Goal: Task Accomplishment & Management: Manage account settings

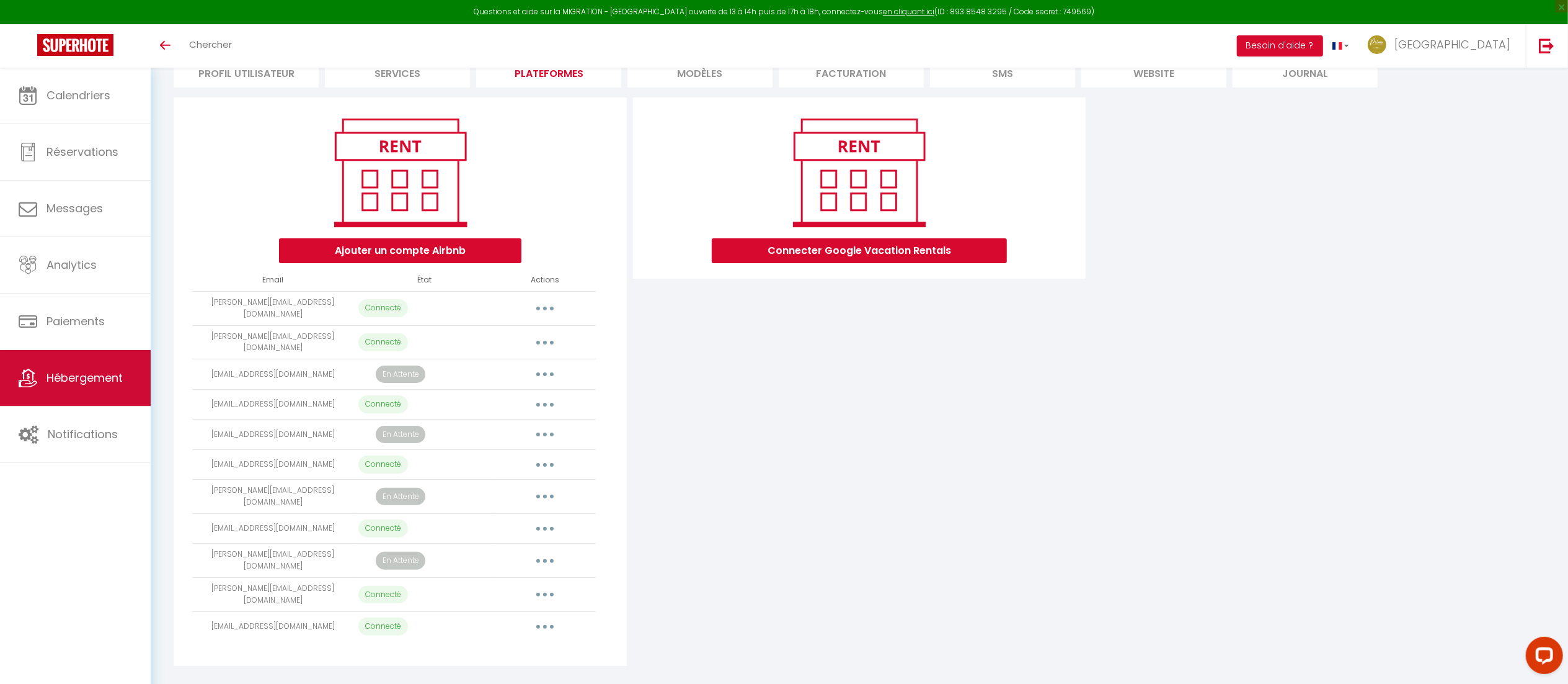
click at [94, 383] on span "Hébergement" at bounding box center [85, 378] width 76 height 16
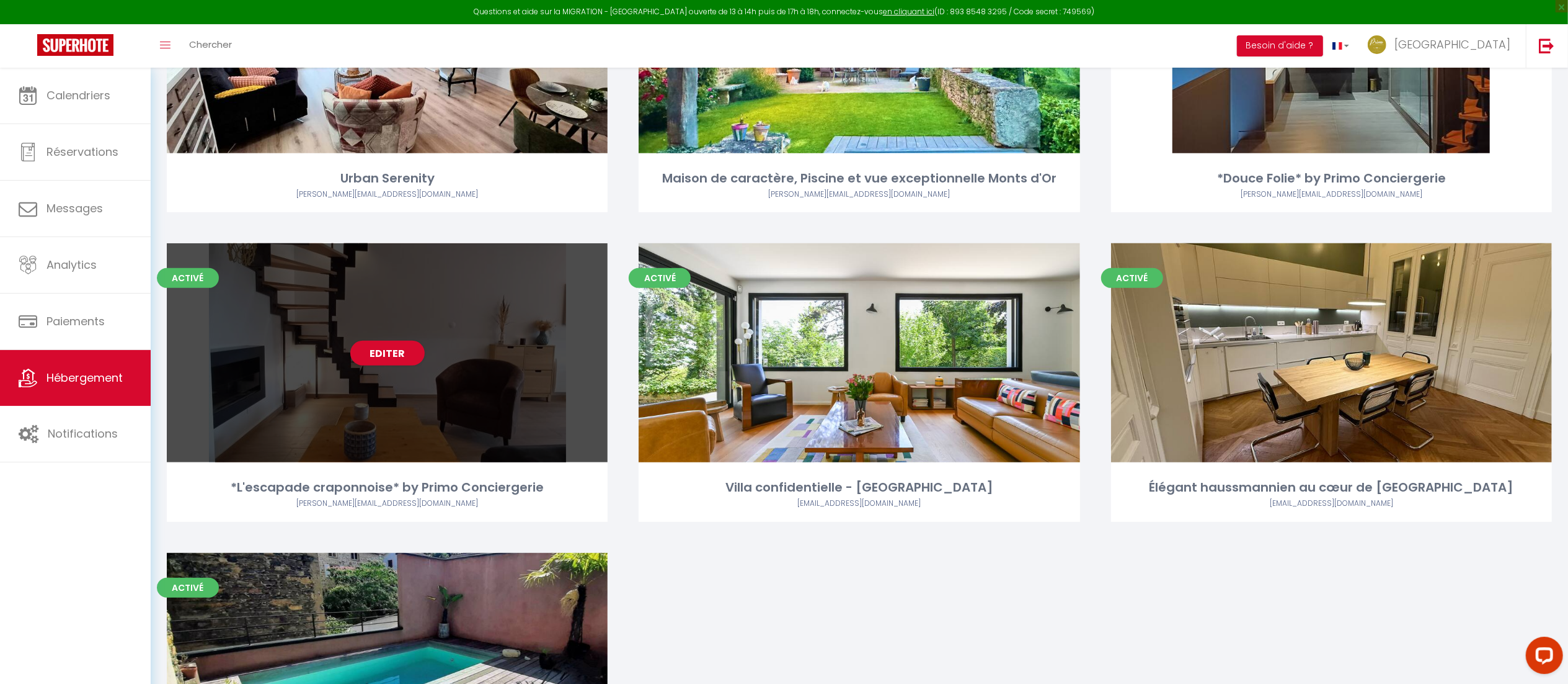
scroll to position [362, 0]
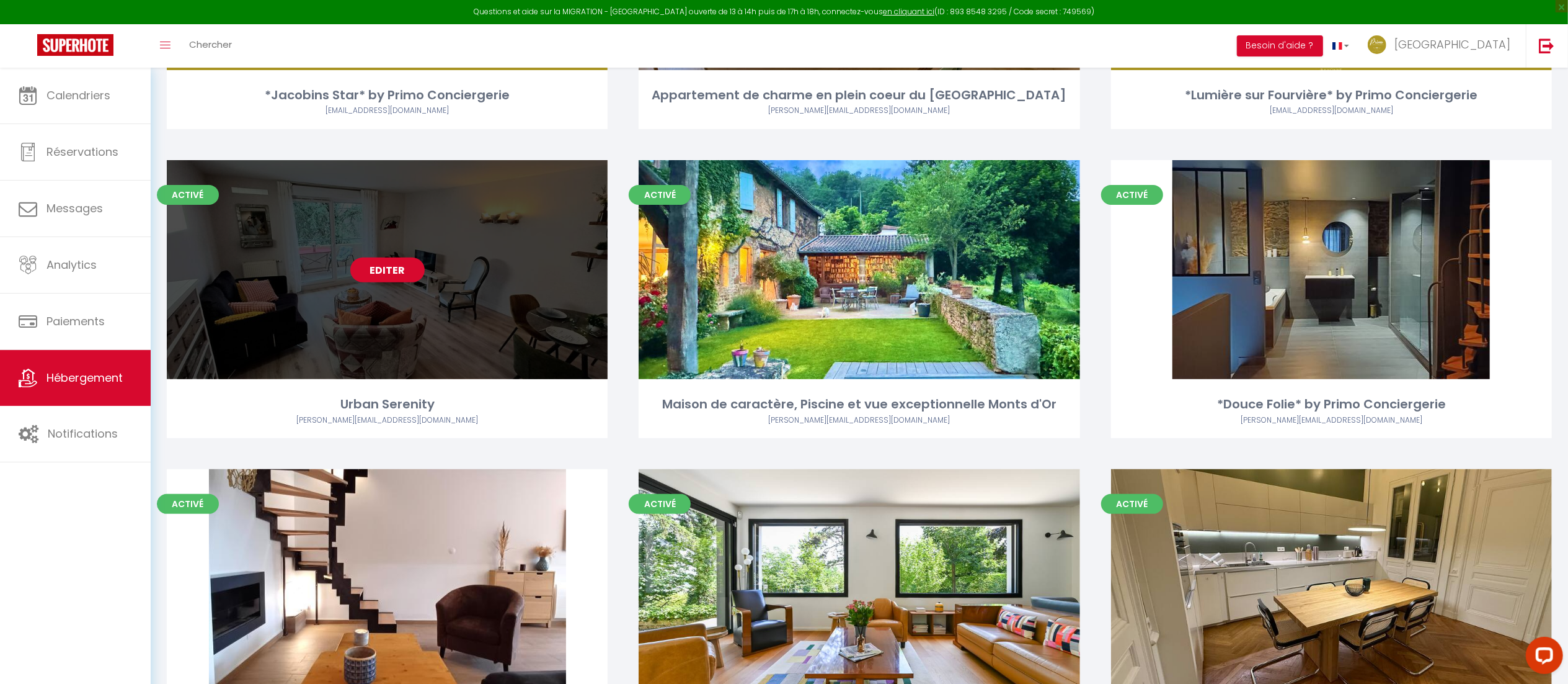
click at [373, 270] on link "Editer" at bounding box center [387, 270] width 75 height 25
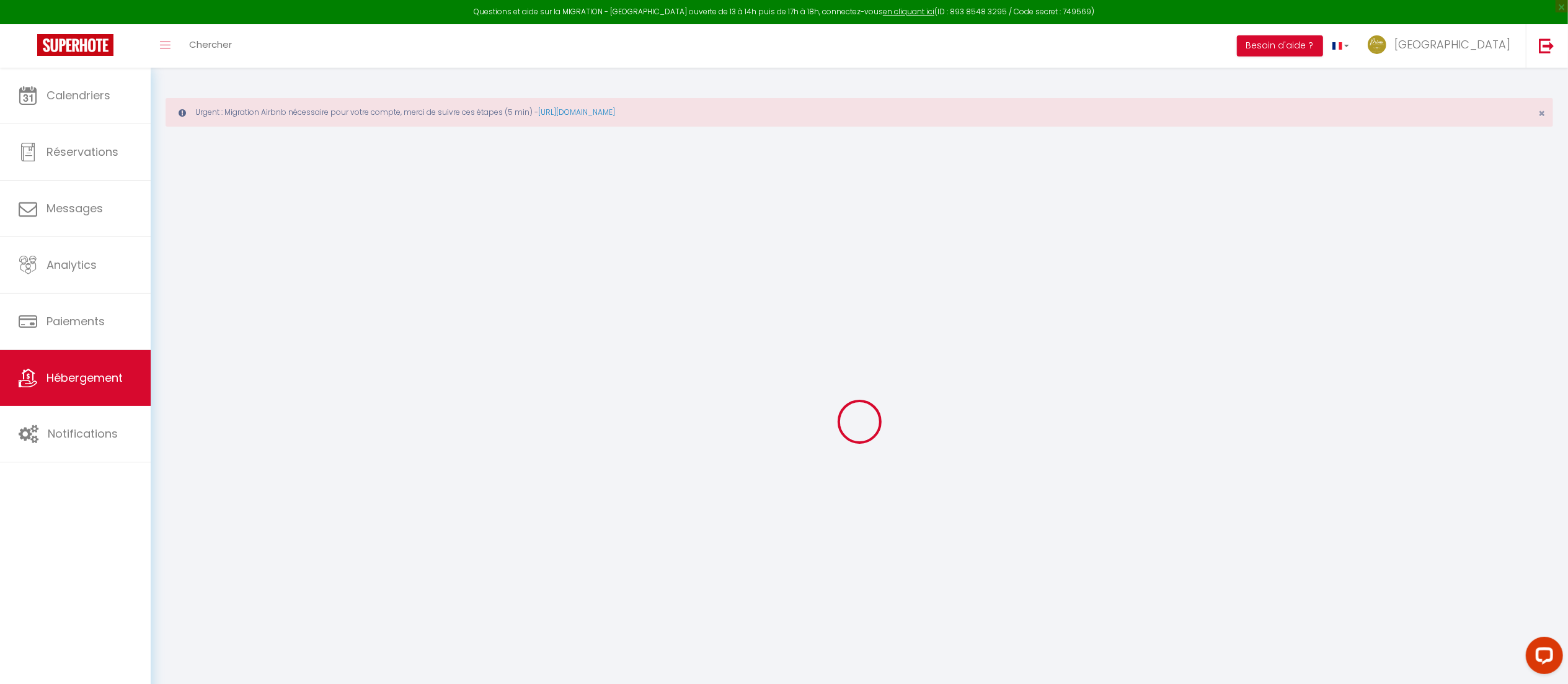
select select "+ 20 %"
select select
checkbox input "true"
checkbox input "false"
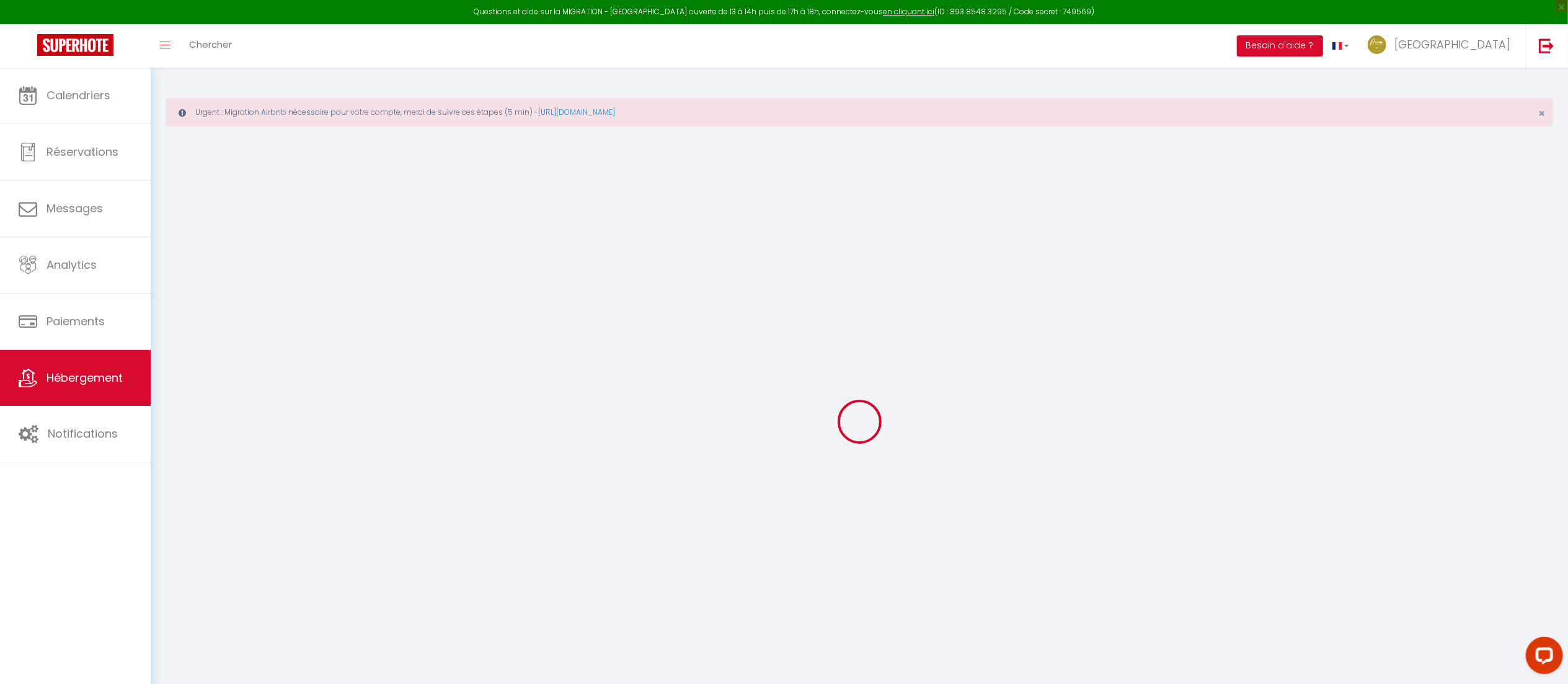
checkbox input "false"
select select
checkbox input "true"
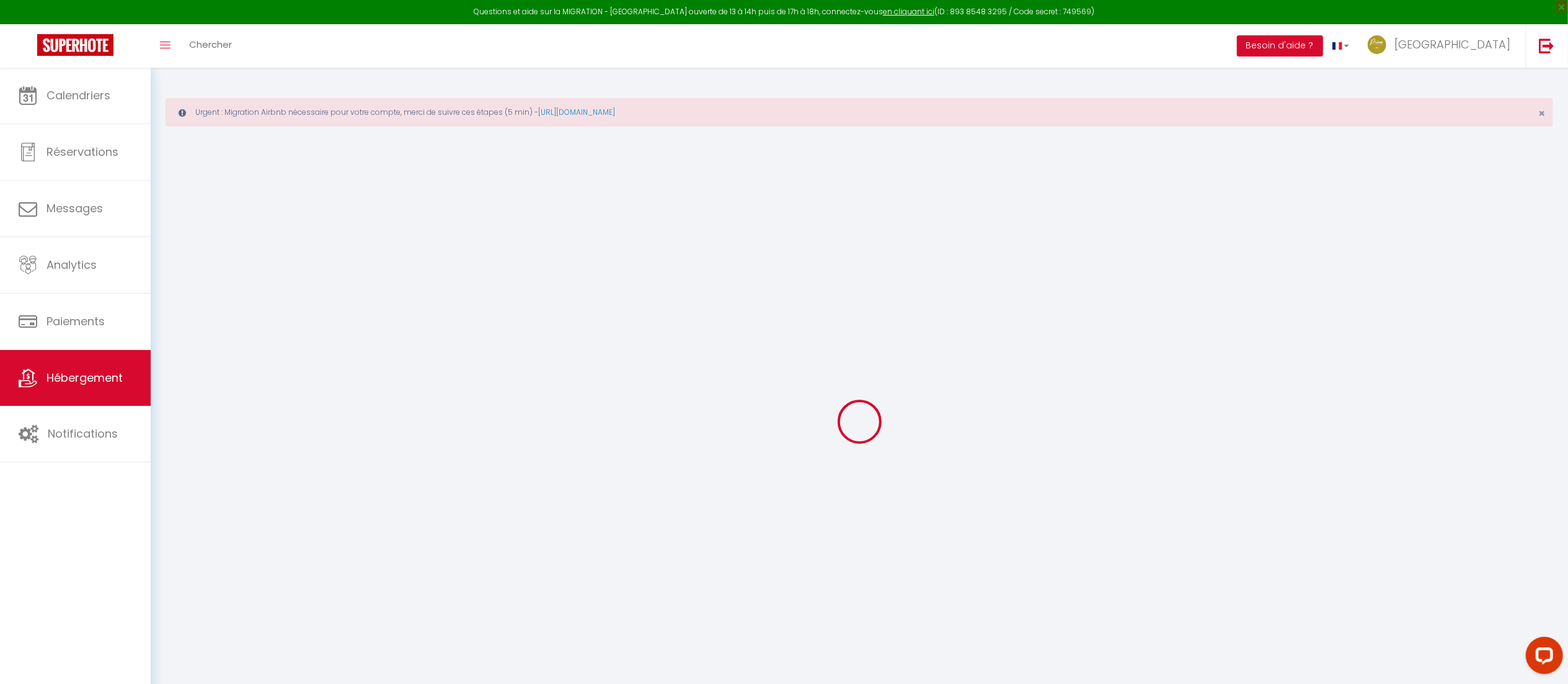
checkbox input "false"
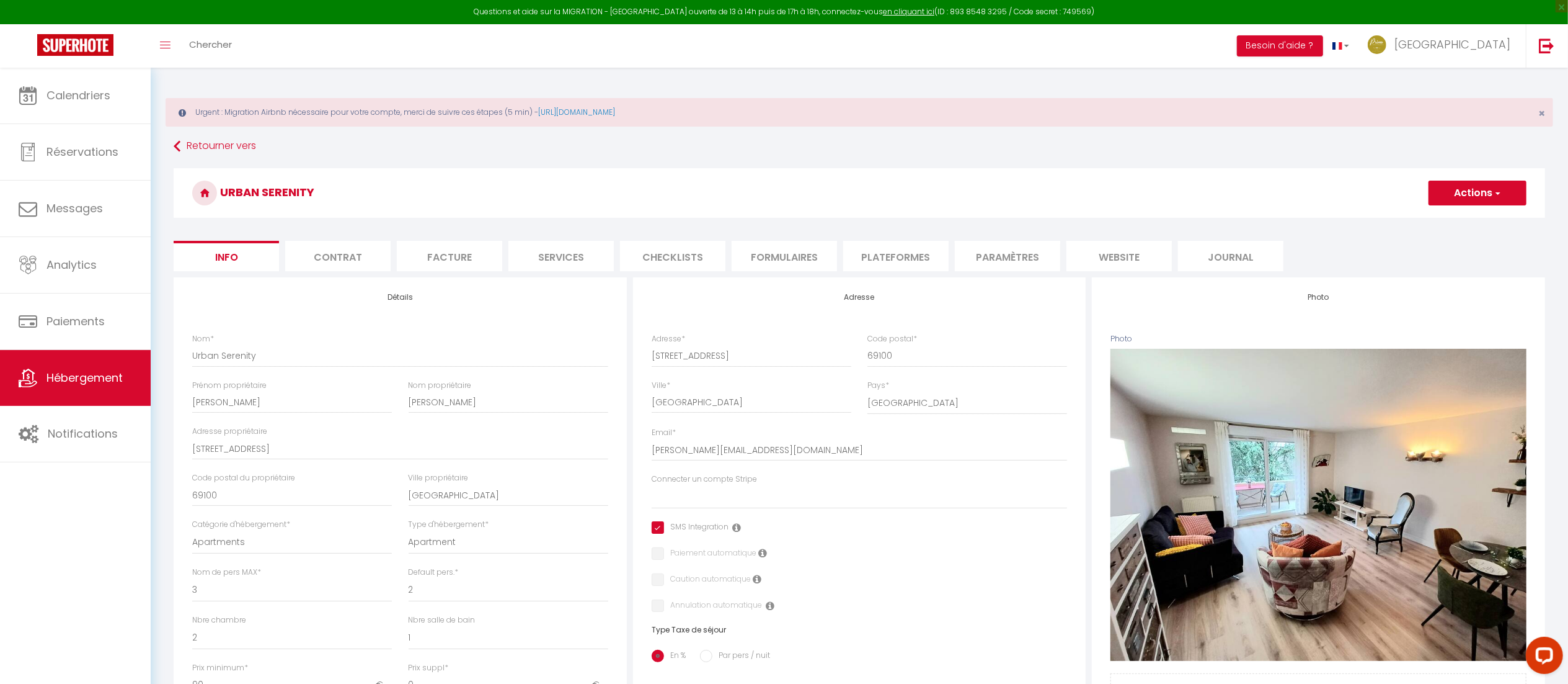
click at [923, 257] on li "Plateformes" at bounding box center [896, 256] width 106 height 30
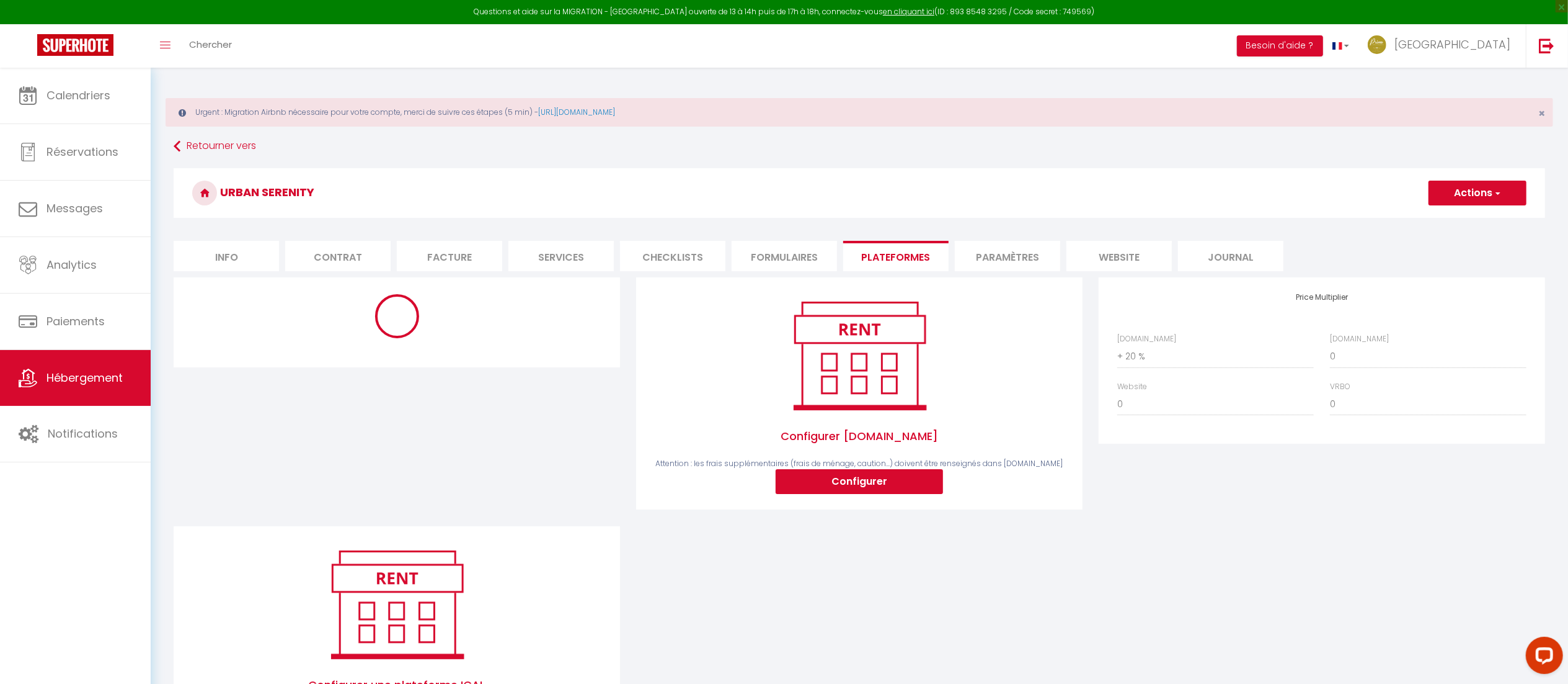
select select "10770-1413751825235747118"
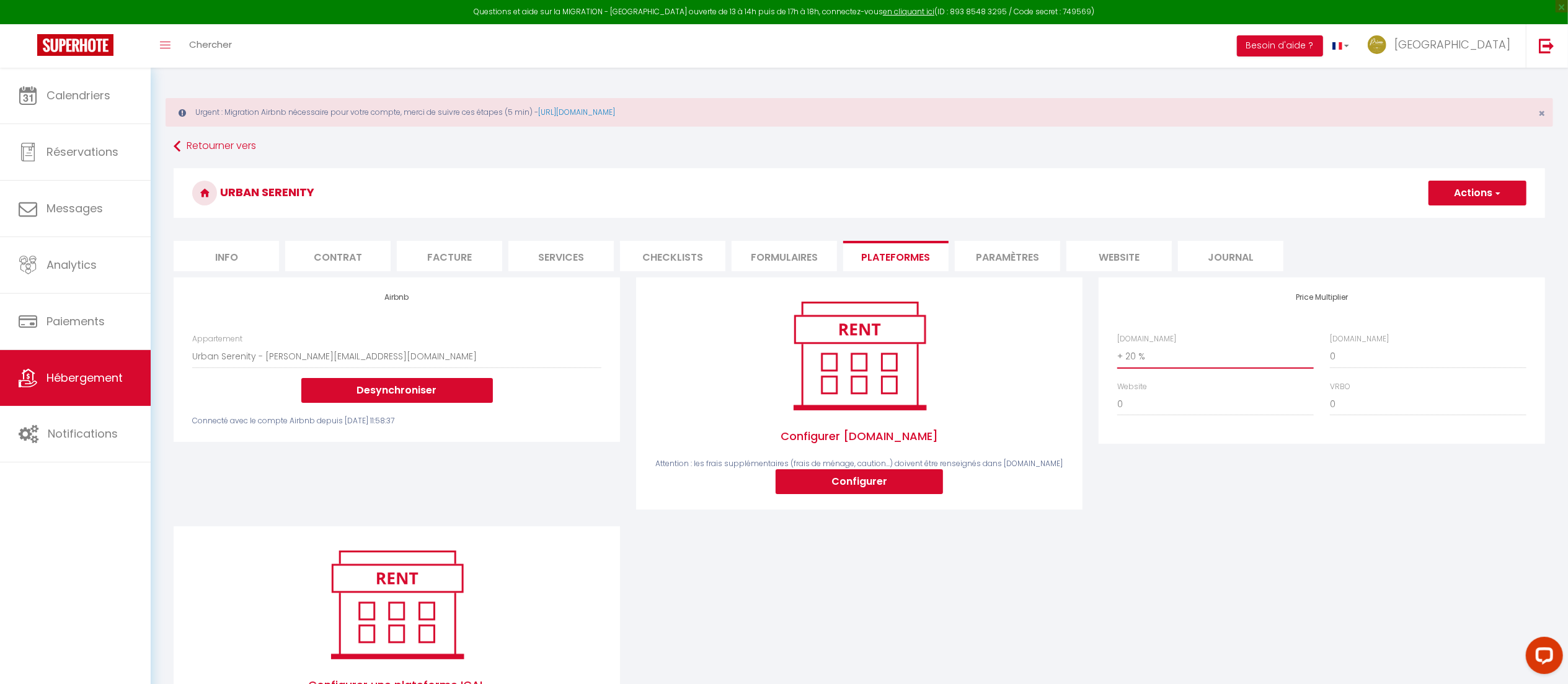
click at [1149, 357] on select "0 + 1 % + 2 % + 3 % + 4 % + 5 % + 6 % + 7 % + 8 % + 9 %" at bounding box center [1215, 355] width 197 height 23
click at [1118, 345] on select "0 + 1 % + 2 % + 3 % + 4 % + 5 % + 6 % + 7 % + 8 % + 9 %" at bounding box center [1215, 355] width 197 height 23
click at [1150, 366] on select "0 + 1 % + 2 % + 3 % + 4 % + 5 % + 6 % + 7 % + 8 % + 9 %" at bounding box center [1215, 355] width 197 height 23
select select "+ 20 %"
click at [1118, 345] on select "0 + 1 % + 2 % + 3 % + 4 % + 5 % + 6 % + 7 % + 8 % + 9 %" at bounding box center [1215, 355] width 197 height 23
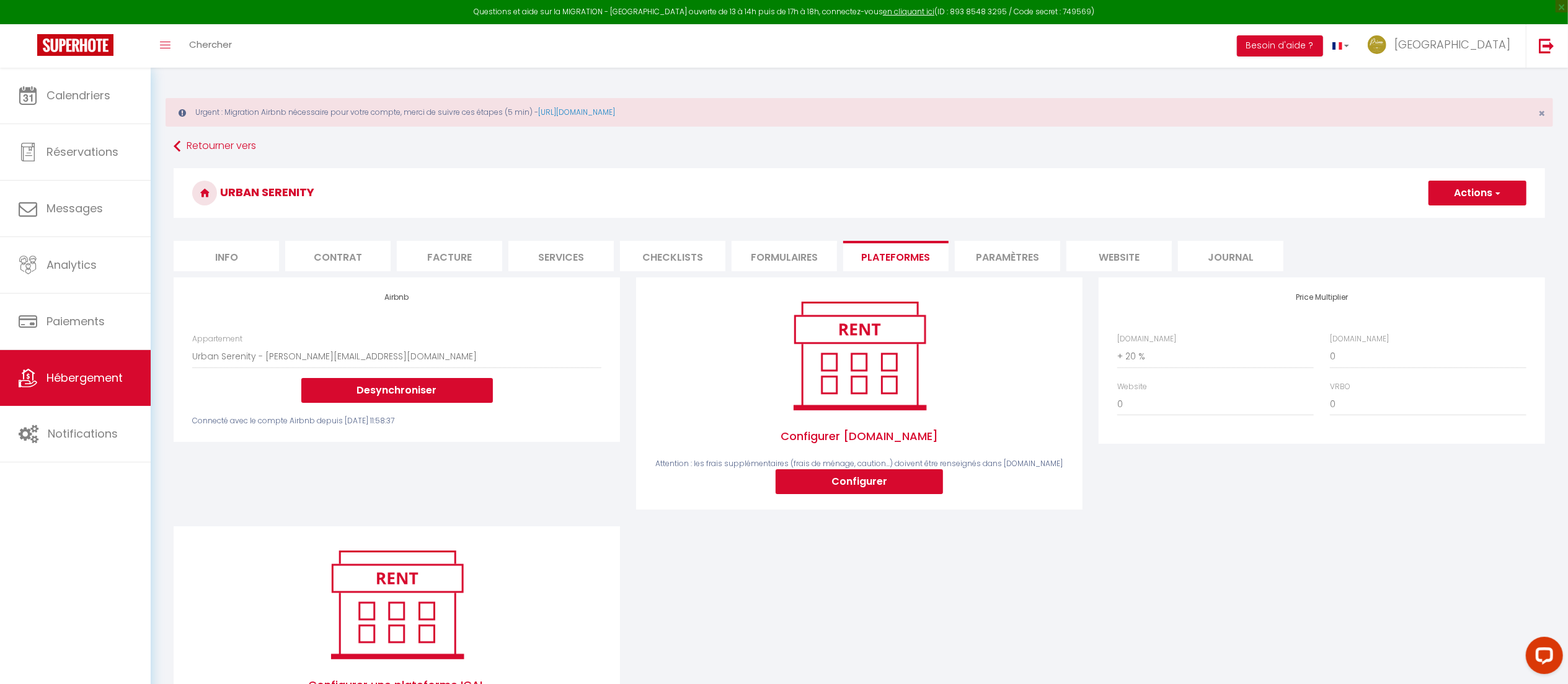
click at [1146, 515] on div "Price Multiplier Airbnb.com 0 + 1 % + 2 % + 3 % + 4 % + 5 % + 6 % + 7 %" at bounding box center [1322, 401] width 463 height 248
click at [112, 385] on span "Hébergement" at bounding box center [85, 378] width 76 height 16
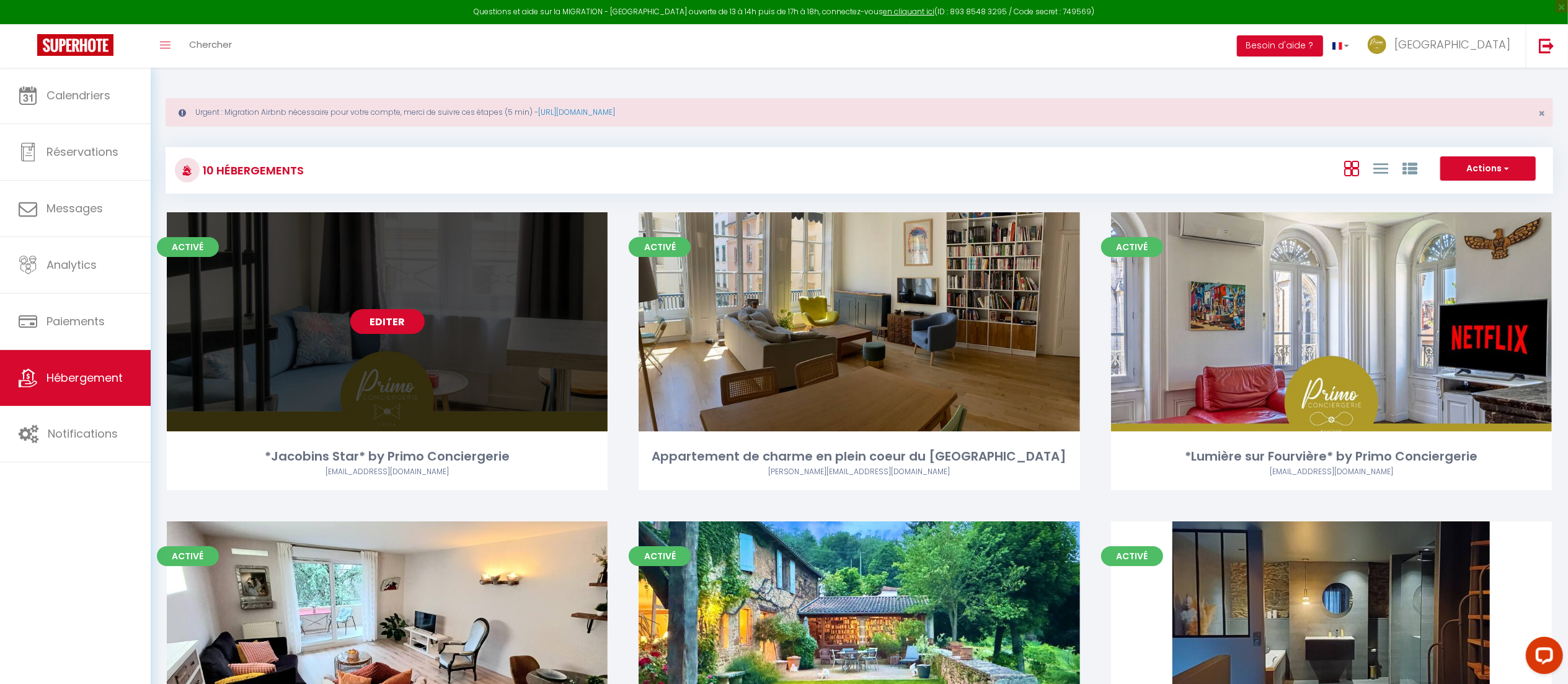
click at [362, 313] on link "Editer" at bounding box center [387, 321] width 75 height 25
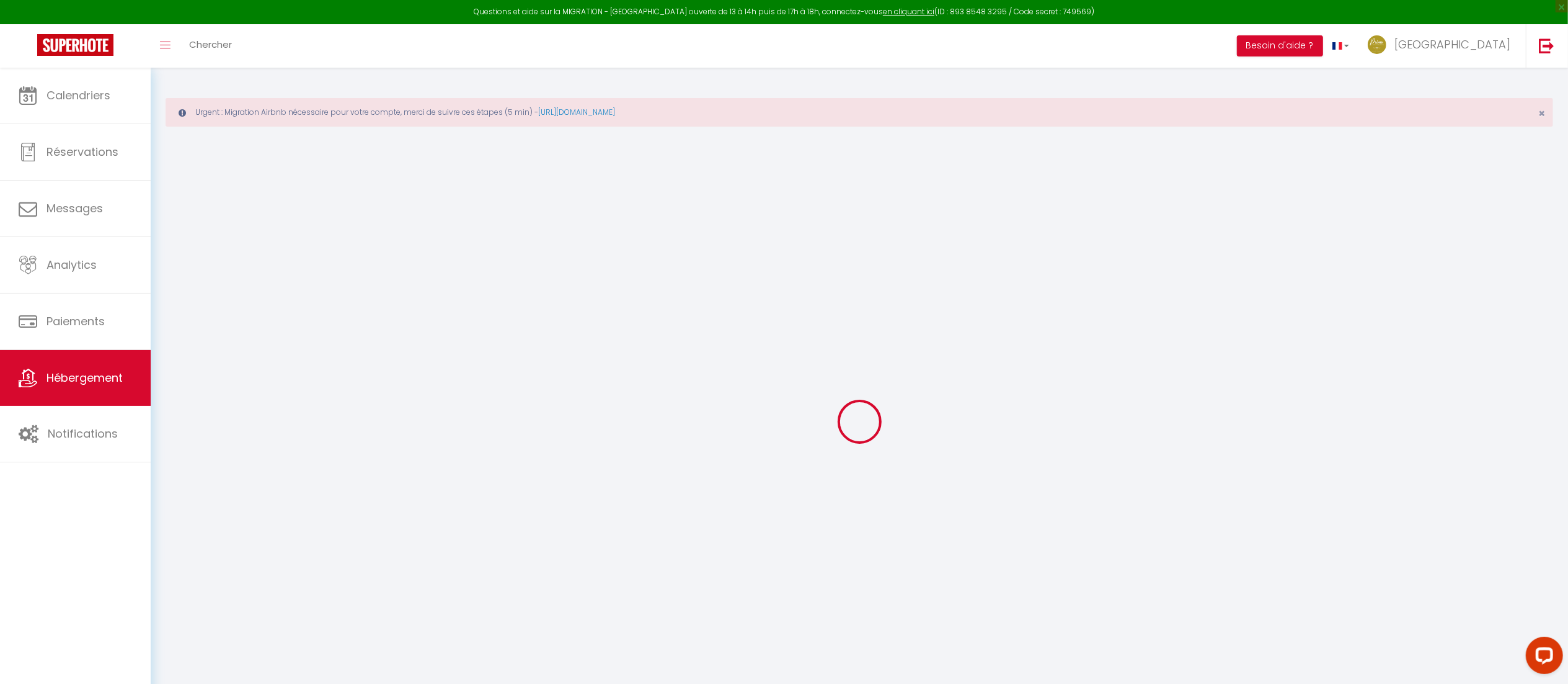
select select "+ 20 %"
select select
checkbox input "true"
checkbox input "false"
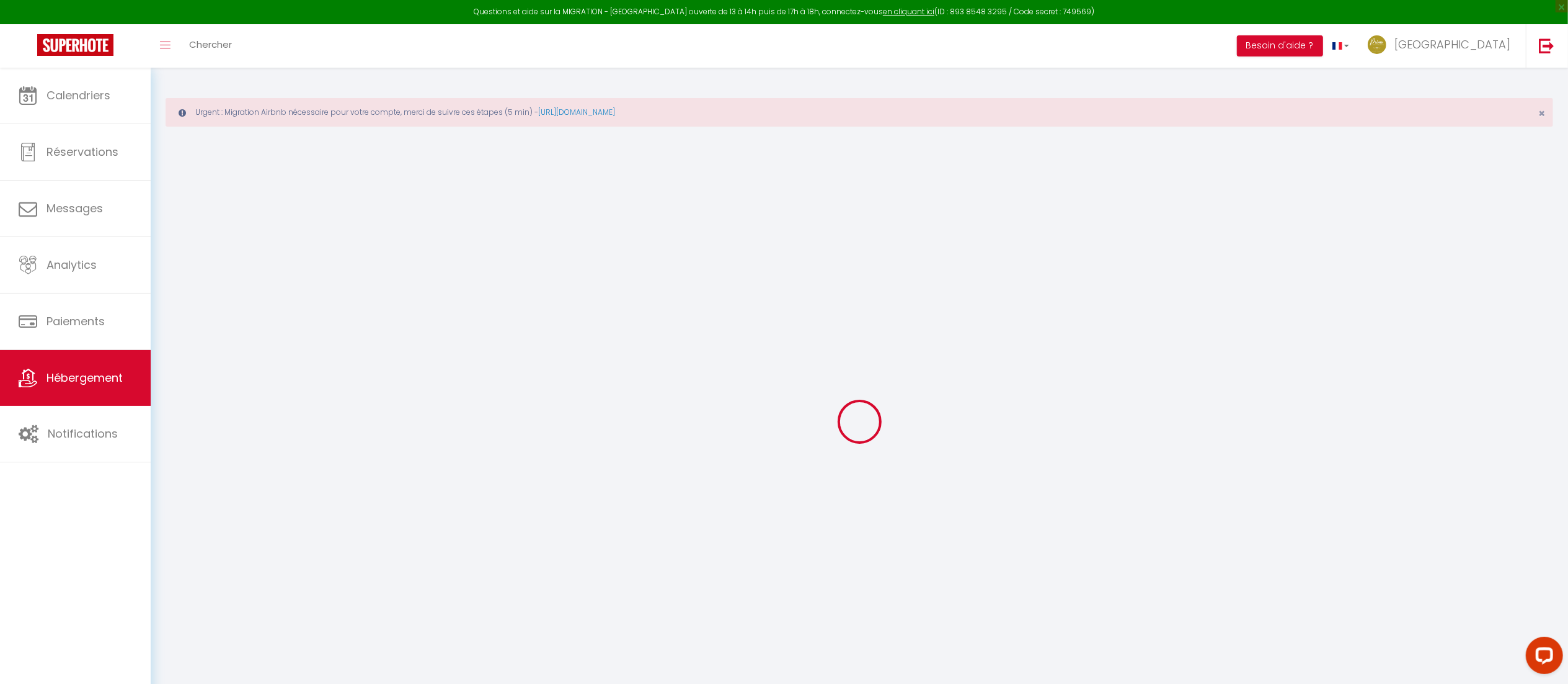
checkbox input "false"
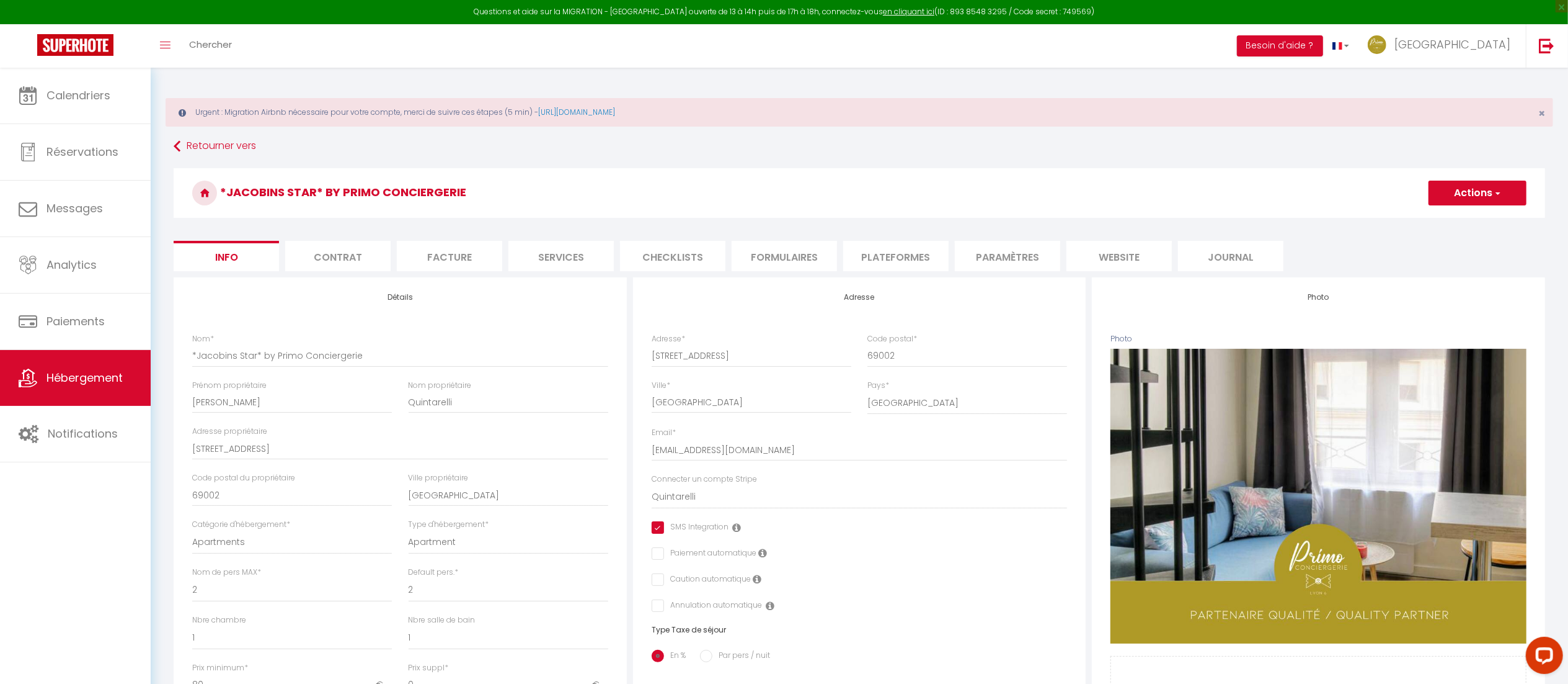
click at [877, 248] on li "Plateformes" at bounding box center [896, 256] width 106 height 30
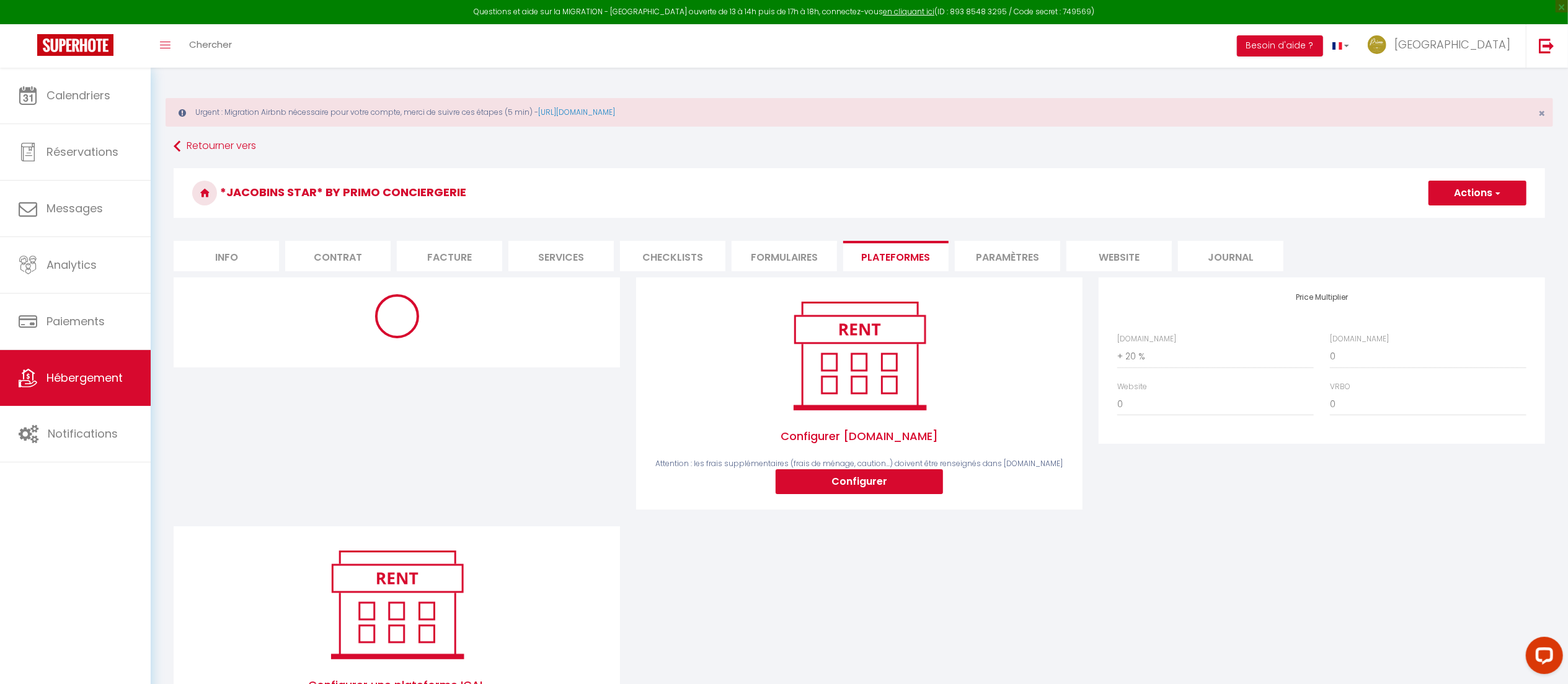
select select "10764-1375417659658566448"
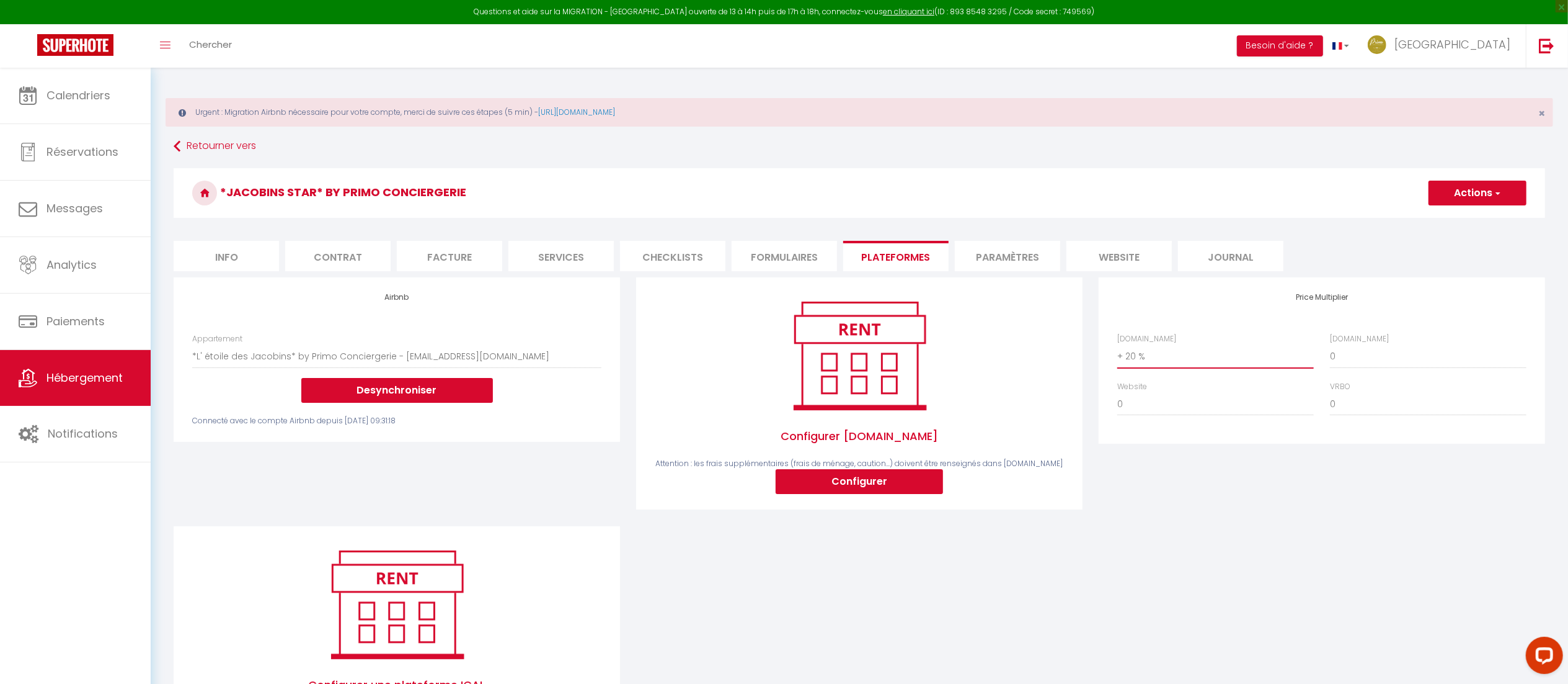
click at [1218, 363] on select "0 + 1 % + 2 % + 3 % + 4 % + 5 % + 6 % + 7 % + 8 % + 9 %" at bounding box center [1215, 355] width 197 height 23
click at [1118, 345] on select "0 + 1 % + 2 % + 3 % + 4 % + 5 % + 6 % + 7 % + 8 % + 9 %" at bounding box center [1215, 355] width 197 height 23
click at [1172, 360] on select "0 + 1 % + 2 % + 3 % + 4 % + 5 % + 6 % + 7 % + 8 % + 9 %" at bounding box center [1215, 355] width 197 height 23
select select "+ 20 %"
click at [1118, 345] on select "0 + 1 % + 2 % + 3 % + 4 % + 5 % + 6 % + 7 % + 8 % + 9 %" at bounding box center [1215, 355] width 197 height 23
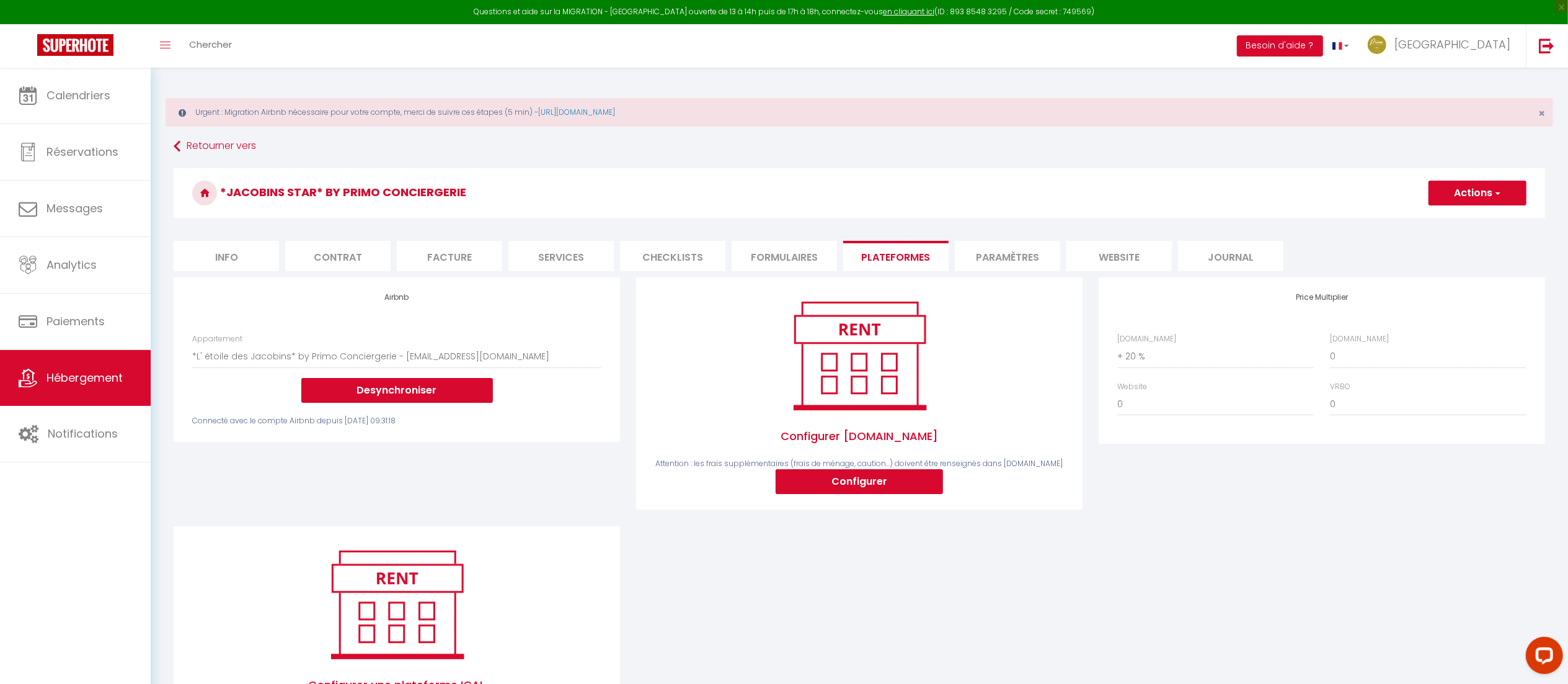
click at [1105, 533] on div "Airbnb Appartement *Lumière sur Fourvière* by Primo Conciergerie - audrey.varni…" at bounding box center [859, 520] width 1388 height 485
click at [65, 388] on link "Hébergement" at bounding box center [75, 378] width 151 height 55
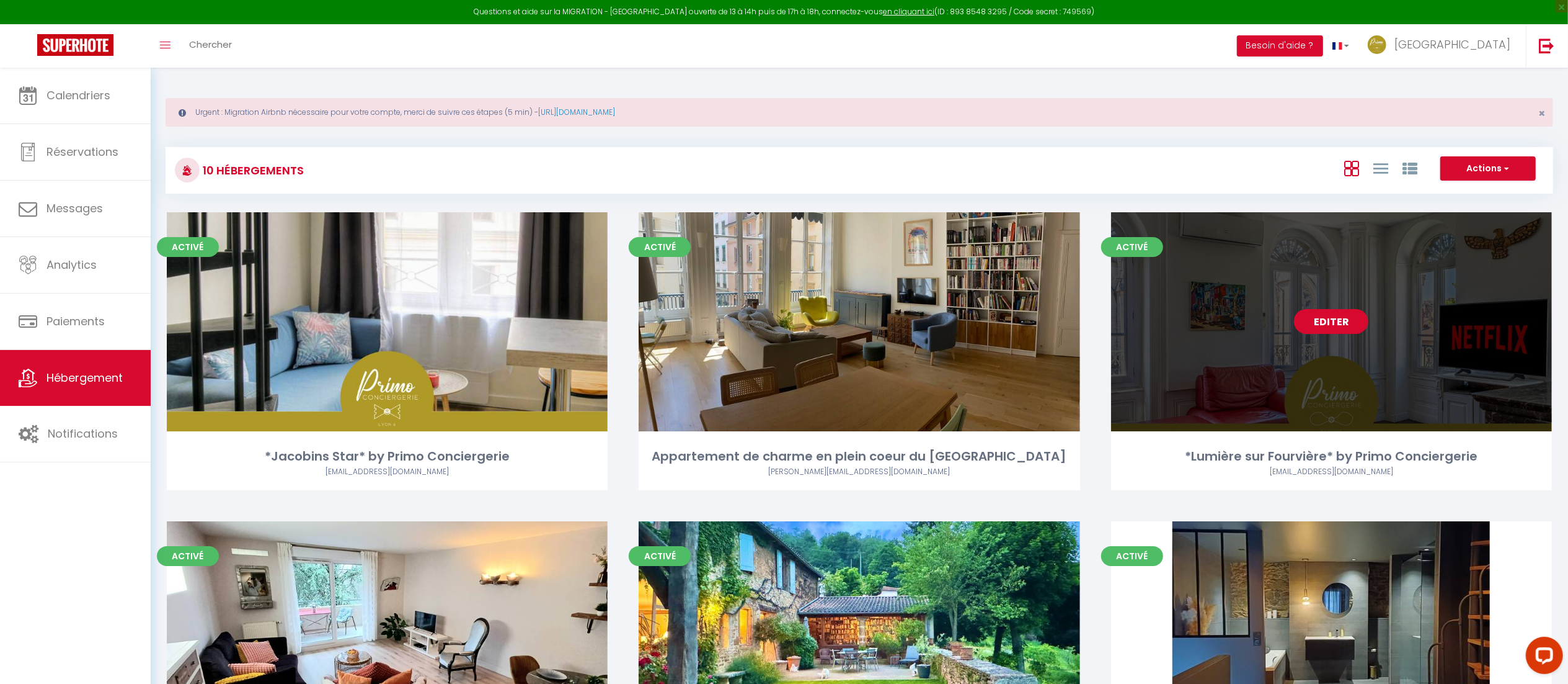
click at [1325, 319] on link "Editer" at bounding box center [1332, 321] width 75 height 25
select select "3"
select select "2"
select select "1"
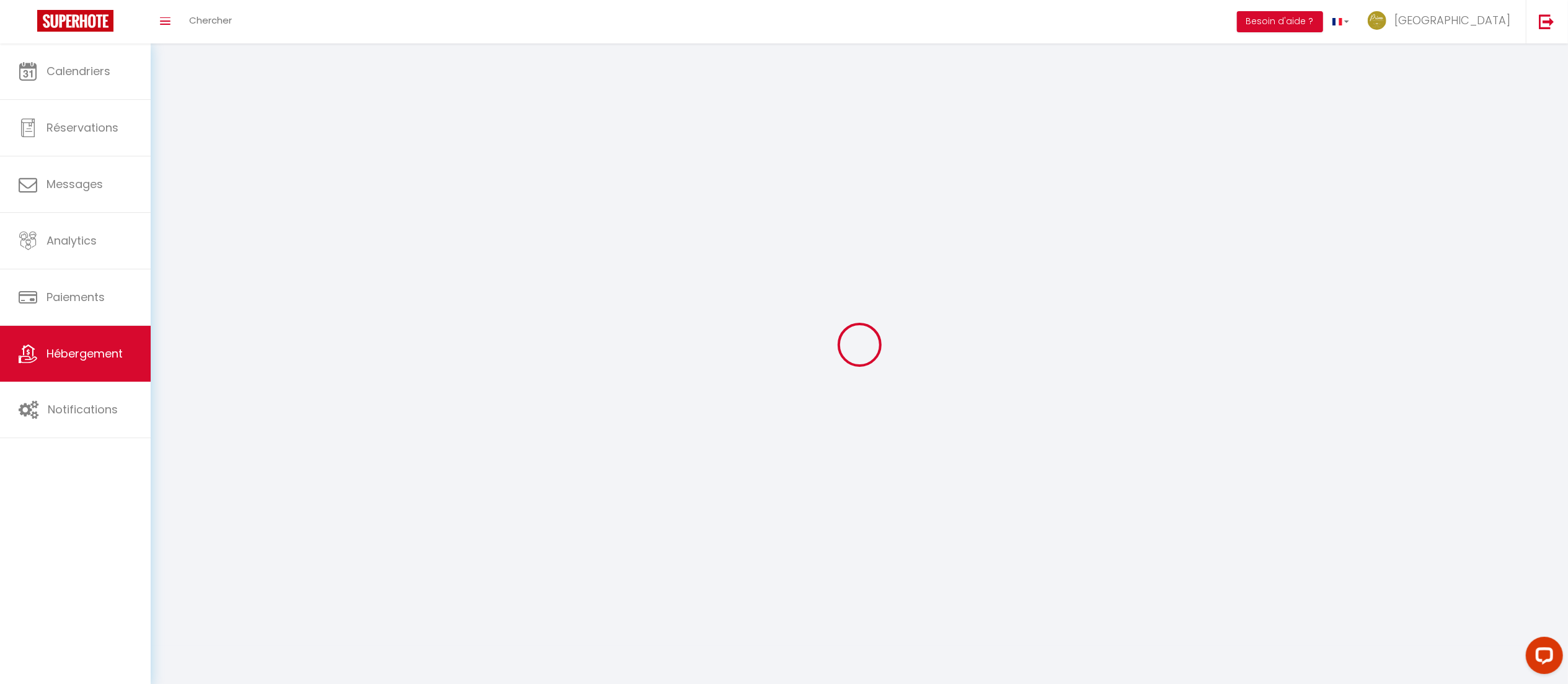
select select
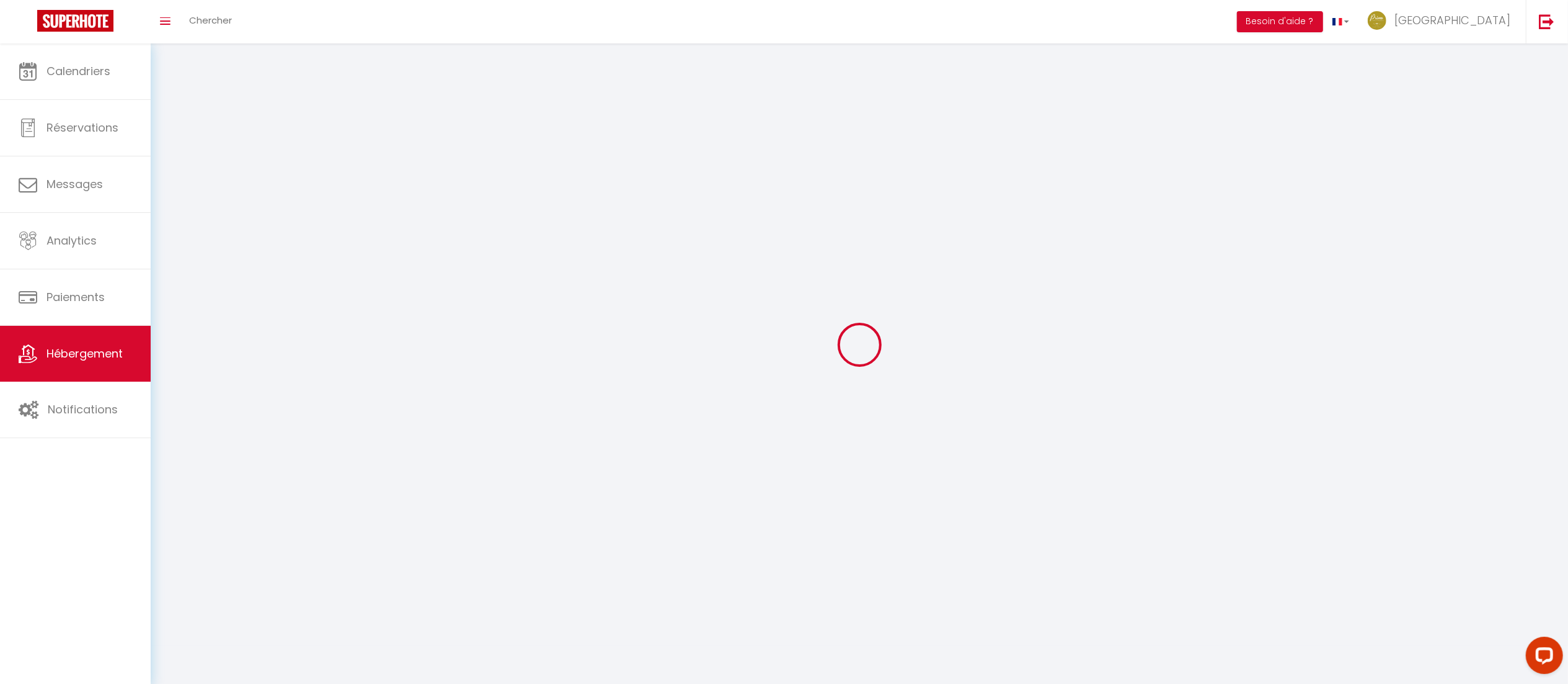
checkbox input "false"
select select
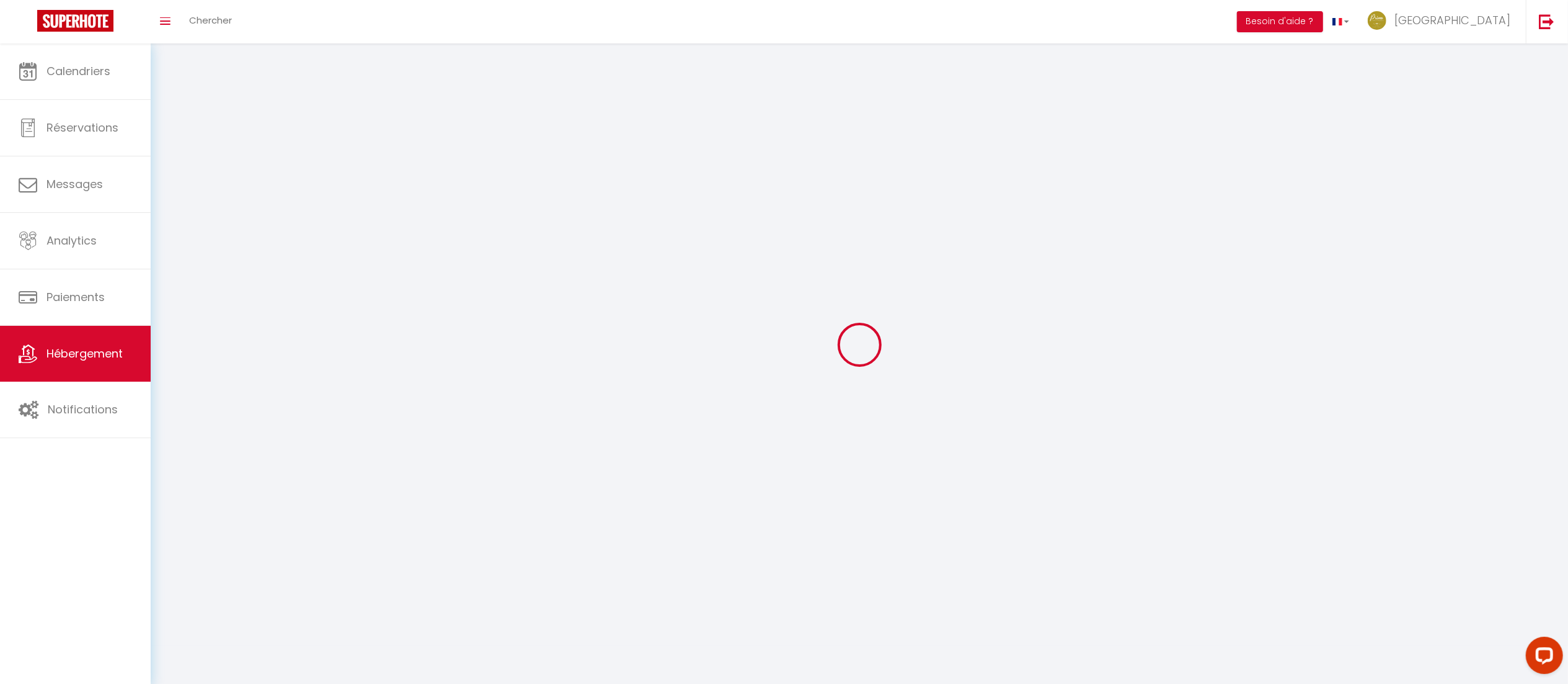
select select
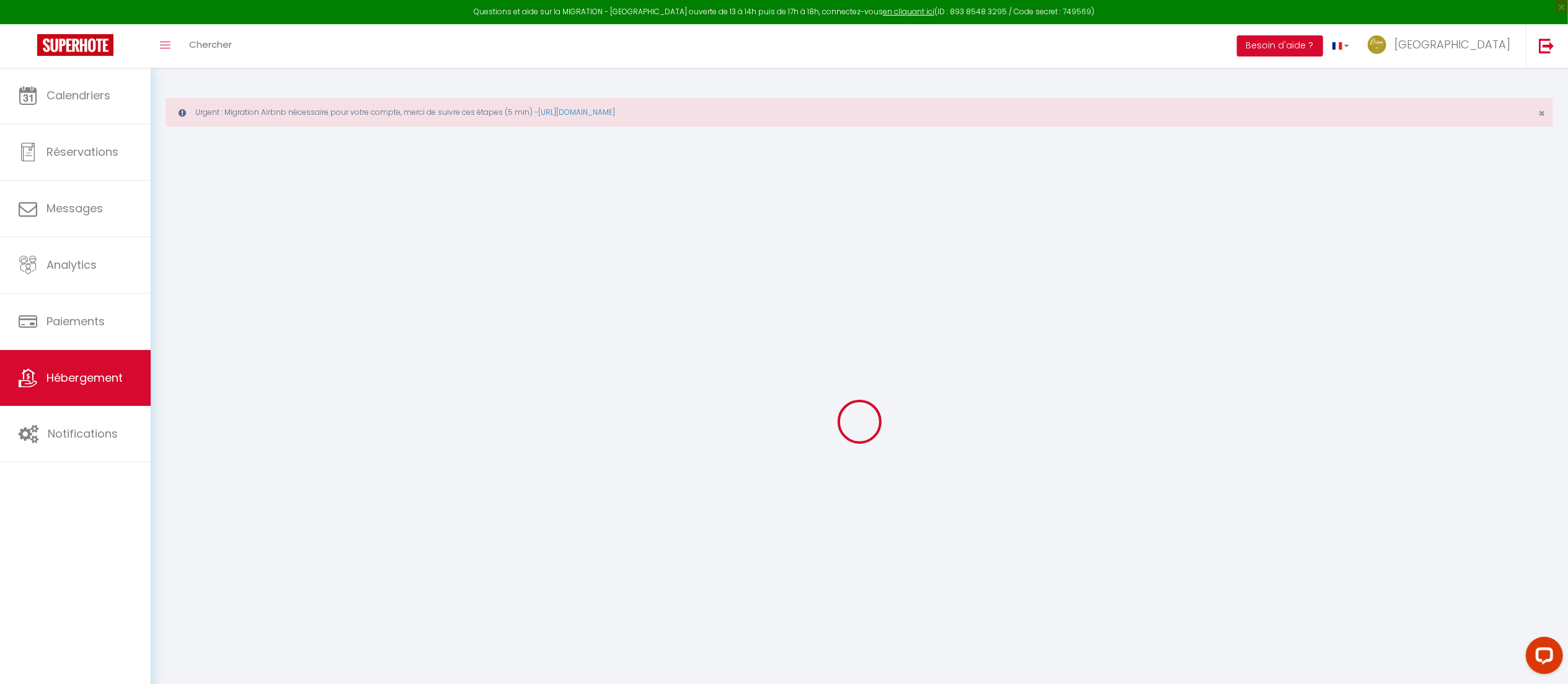
select select "+ 20 %"
checkbox input "true"
checkbox input "false"
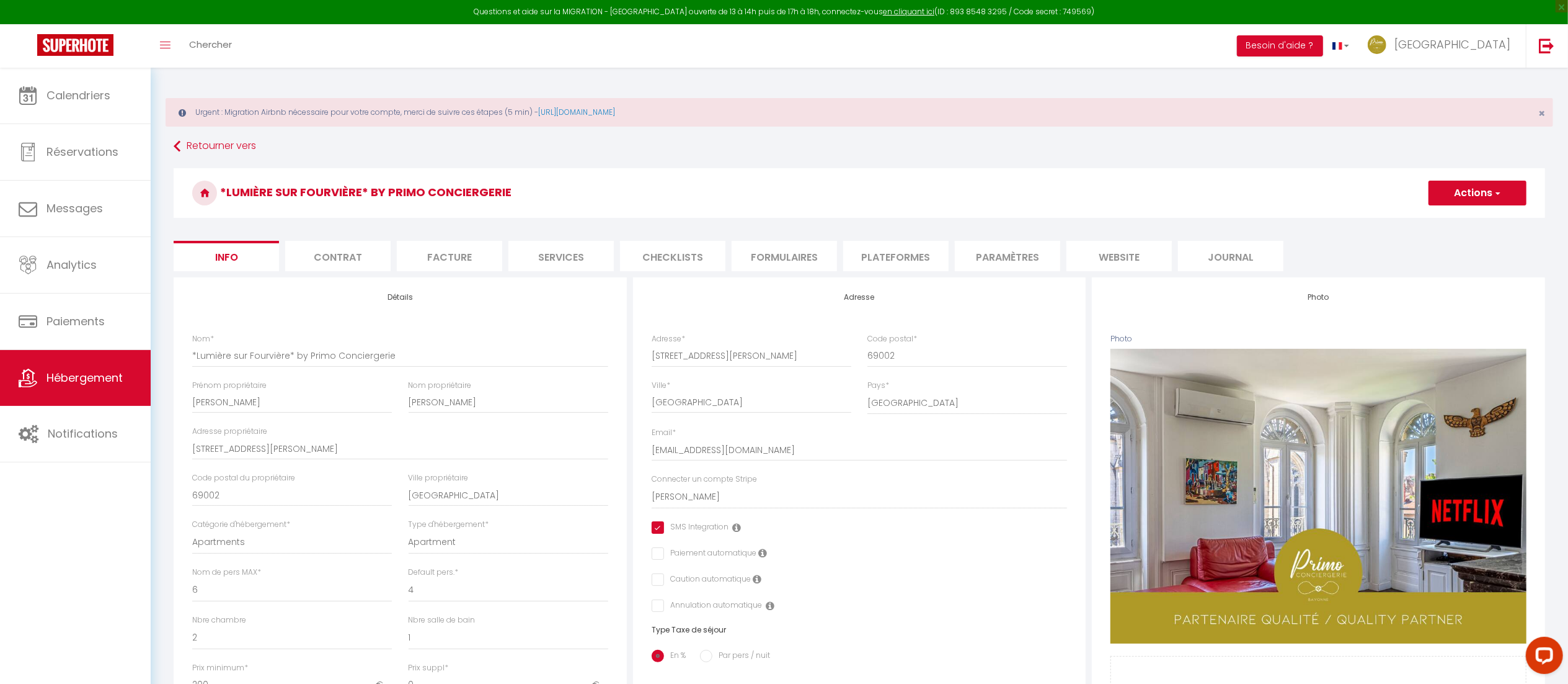
click at [857, 257] on li "Plateformes" at bounding box center [896, 256] width 106 height 30
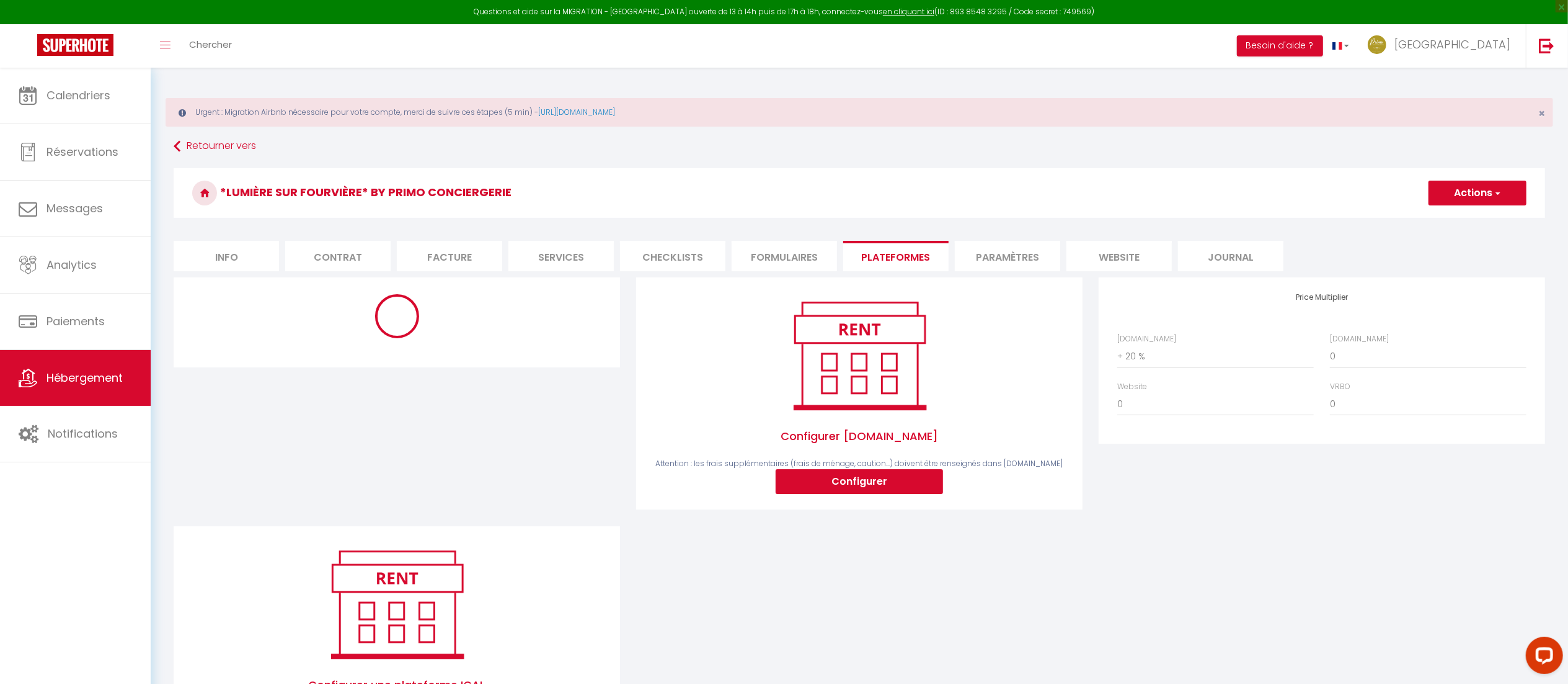
select select "10766-1426842583697269601"
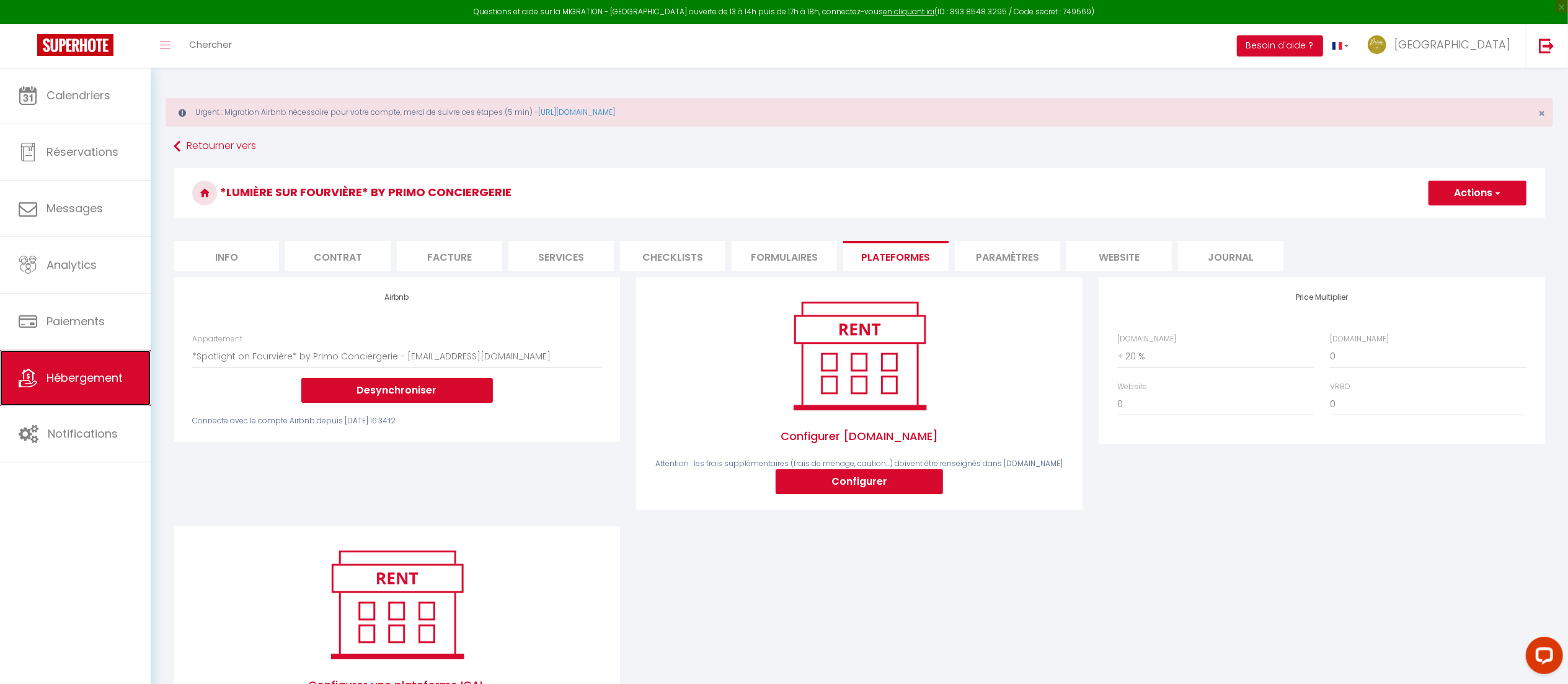
click at [69, 376] on span "Hébergement" at bounding box center [85, 378] width 76 height 16
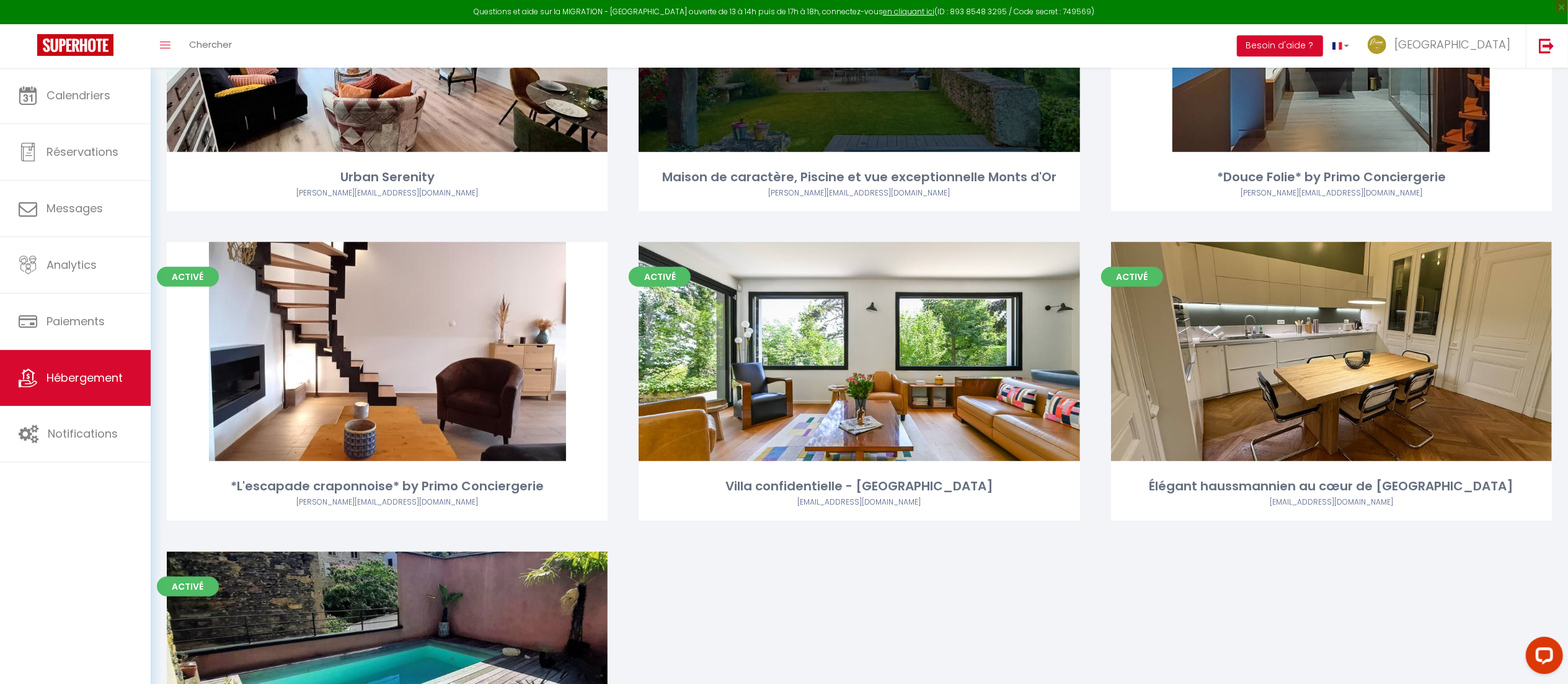
scroll to position [765, 0]
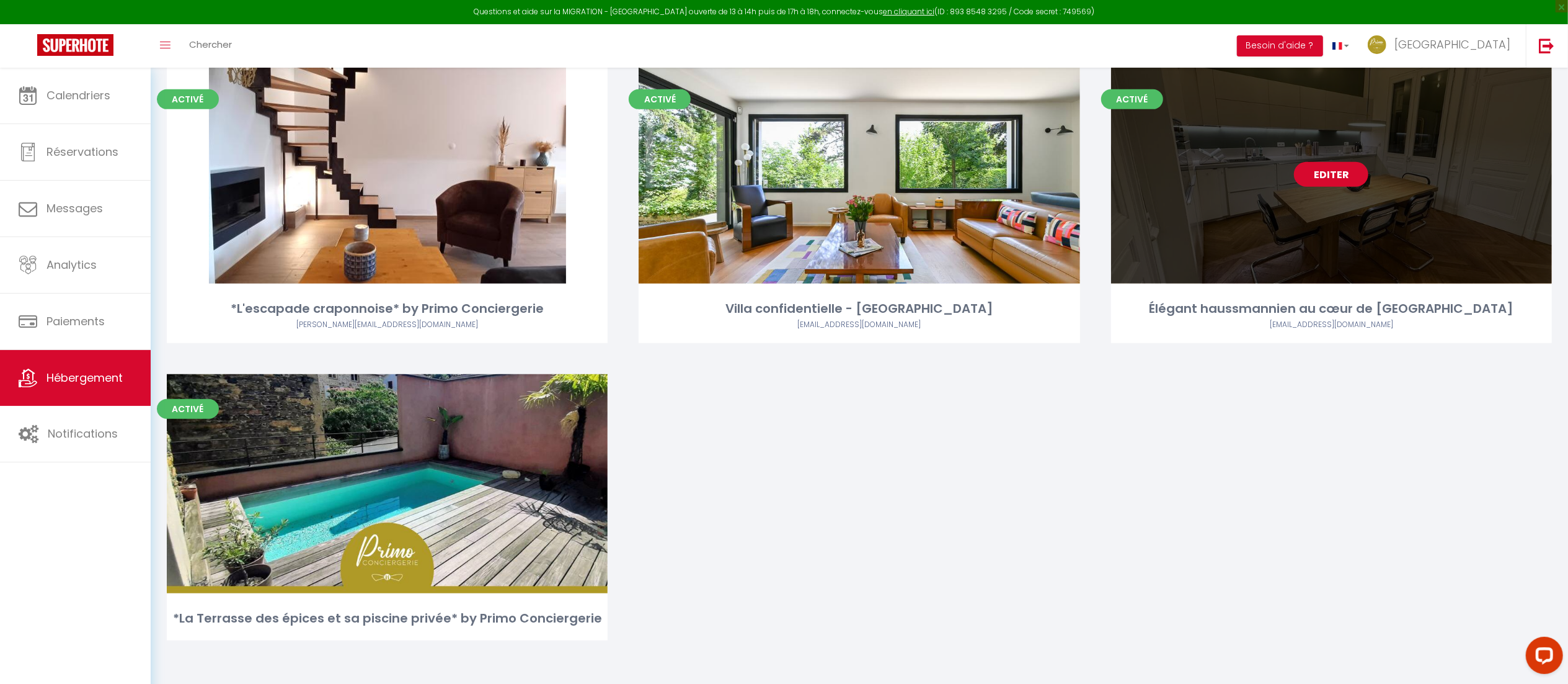
click at [1339, 179] on link "Editer" at bounding box center [1332, 174] width 75 height 25
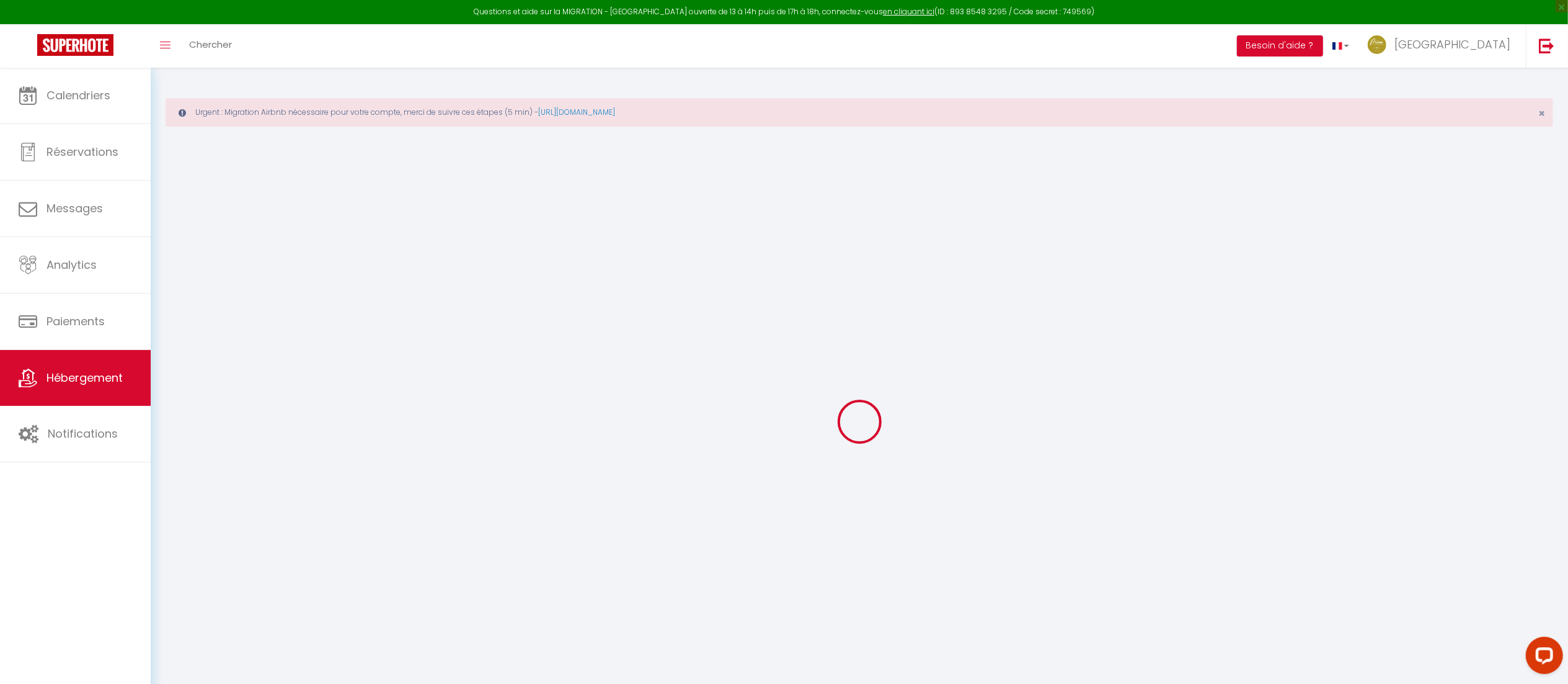
select select "+ 20 %"
select select
checkbox input "false"
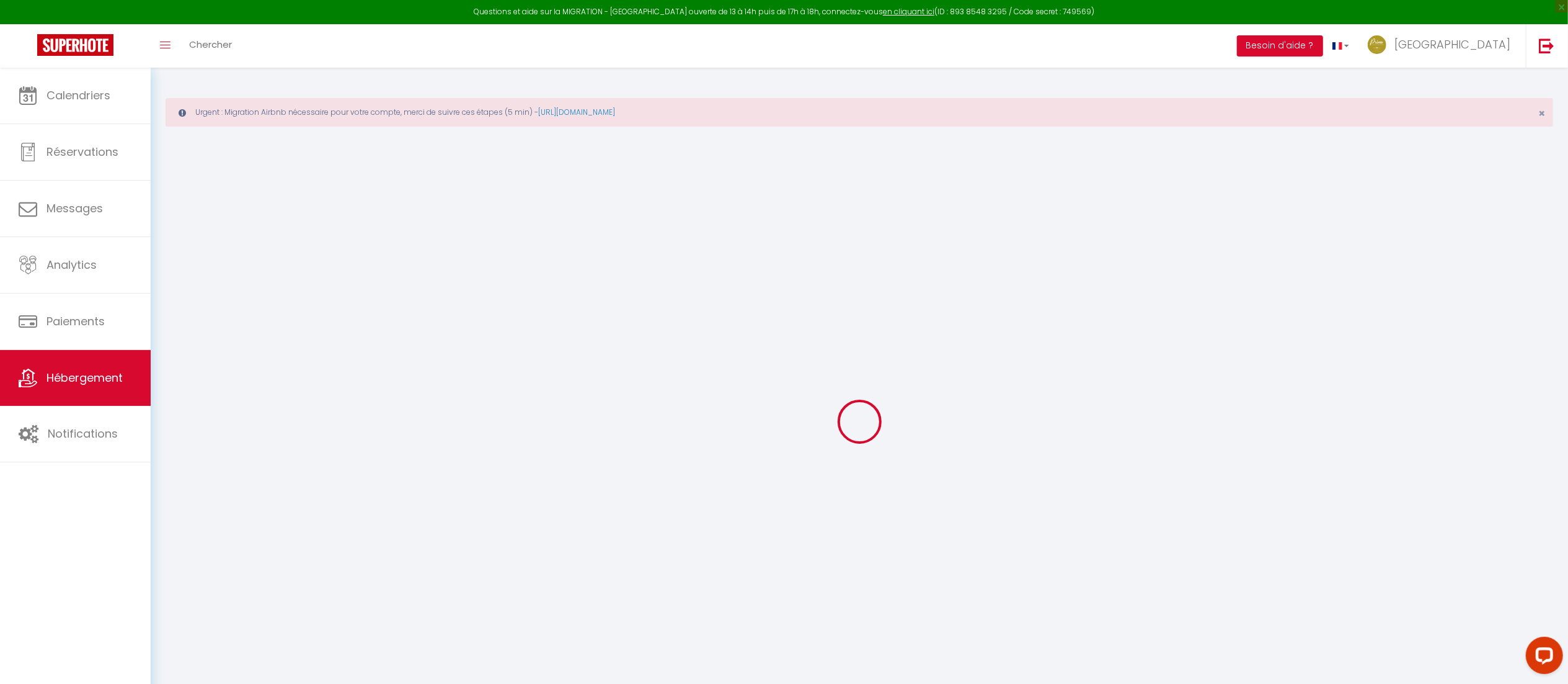
checkbox input "false"
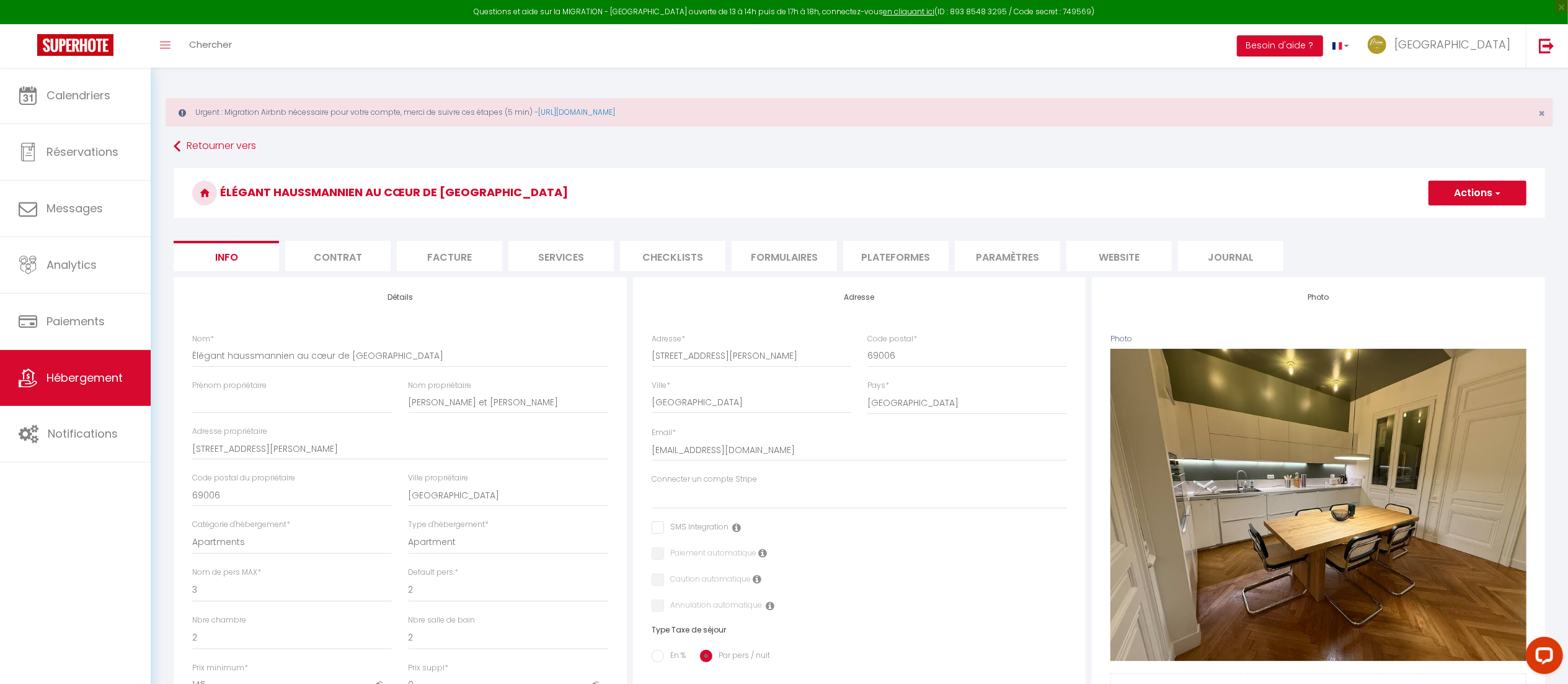
click at [898, 252] on li "Plateformes" at bounding box center [896, 256] width 106 height 30
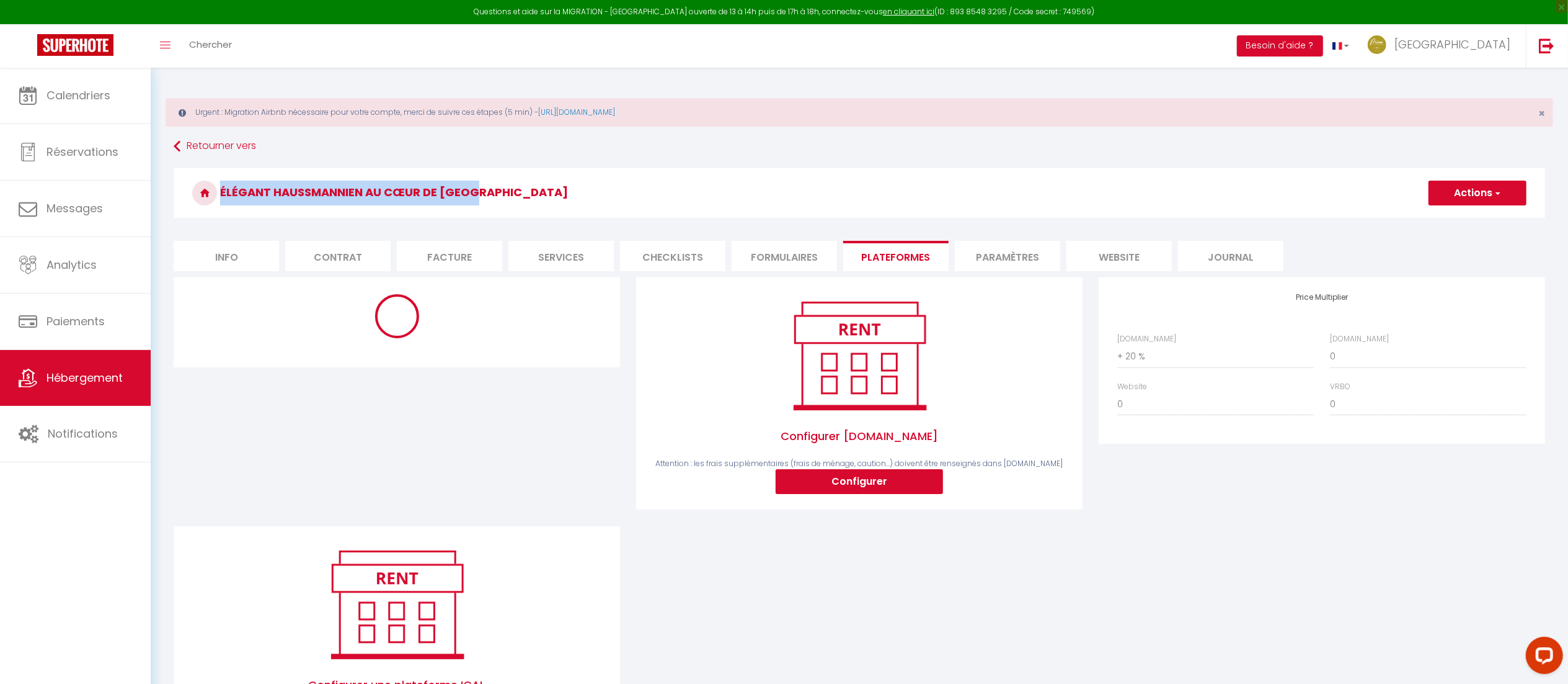
drag, startPoint x: 484, startPoint y: 188, endPoint x: 215, endPoint y: 183, distance: 269.0
click at [215, 183] on h3 "Élégant haussmannien au cœur de Lyon" at bounding box center [859, 192] width 1371 height 49
copy h3 "Élégant haussmannien au cœur de Lyon"
select select "10768-1298405533704749806"
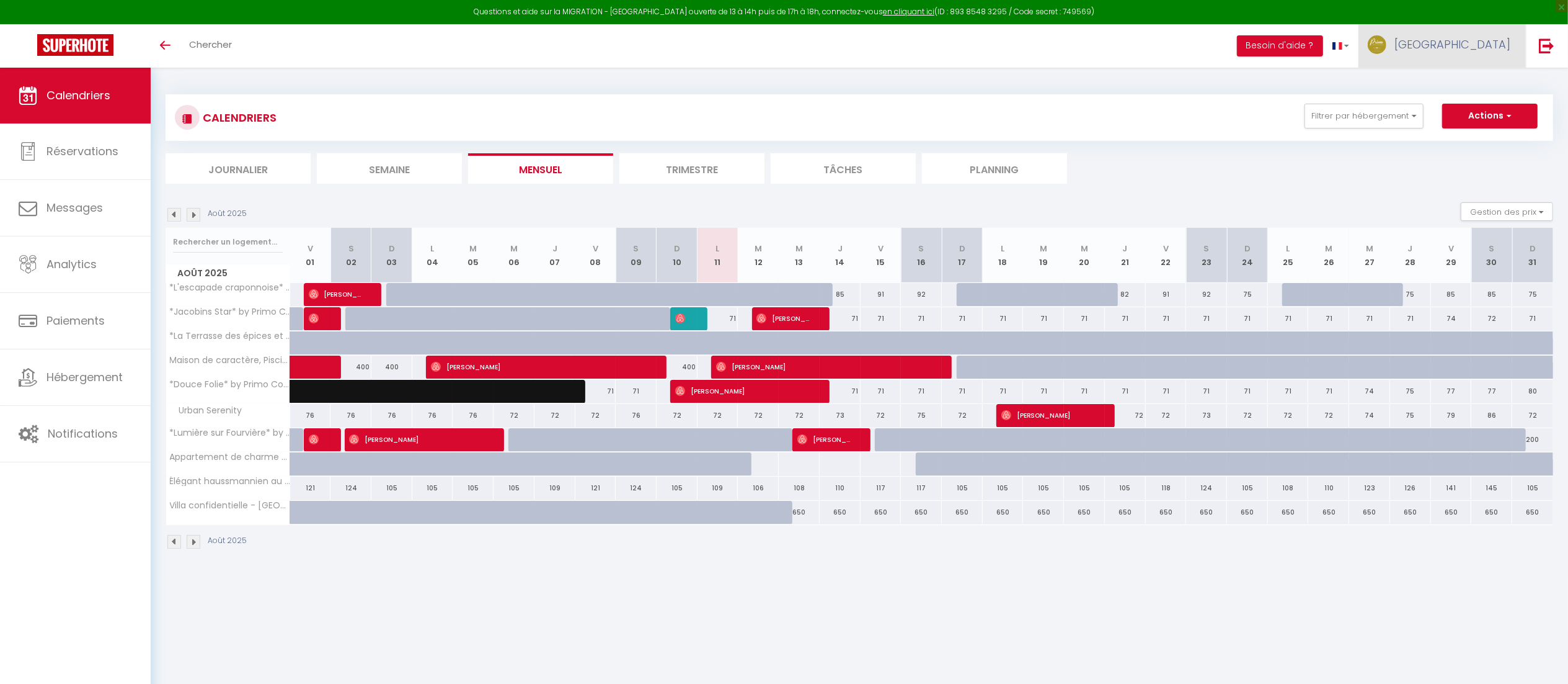
click at [1500, 39] on span "[GEOGRAPHIC_DATA]" at bounding box center [1453, 44] width 116 height 16
click at [1461, 86] on link "Paramètres" at bounding box center [1476, 86] width 92 height 21
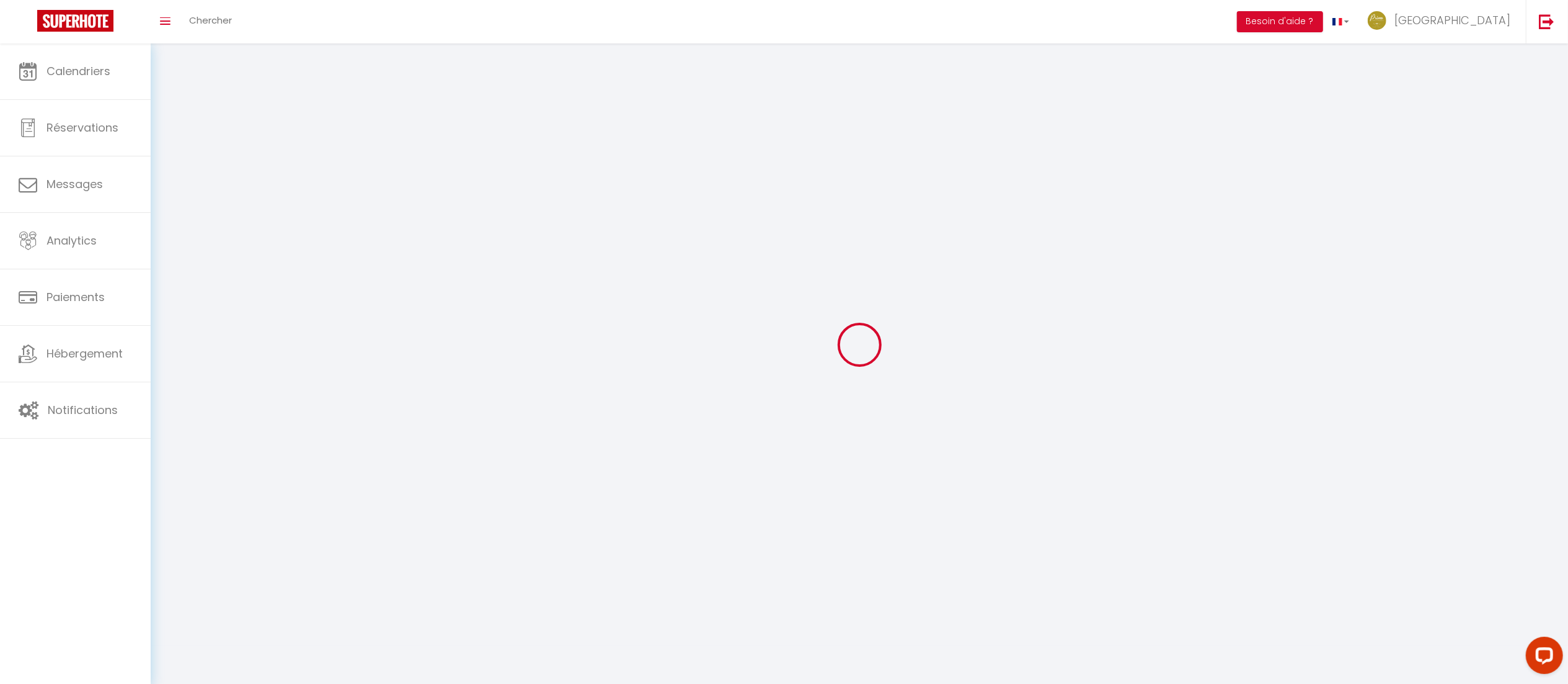
type input "[GEOGRAPHIC_DATA]"
type input "VESTA"
type input "0631447117"
type input "[STREET_ADDRESS][PERSON_NAME]"
type input "69005"
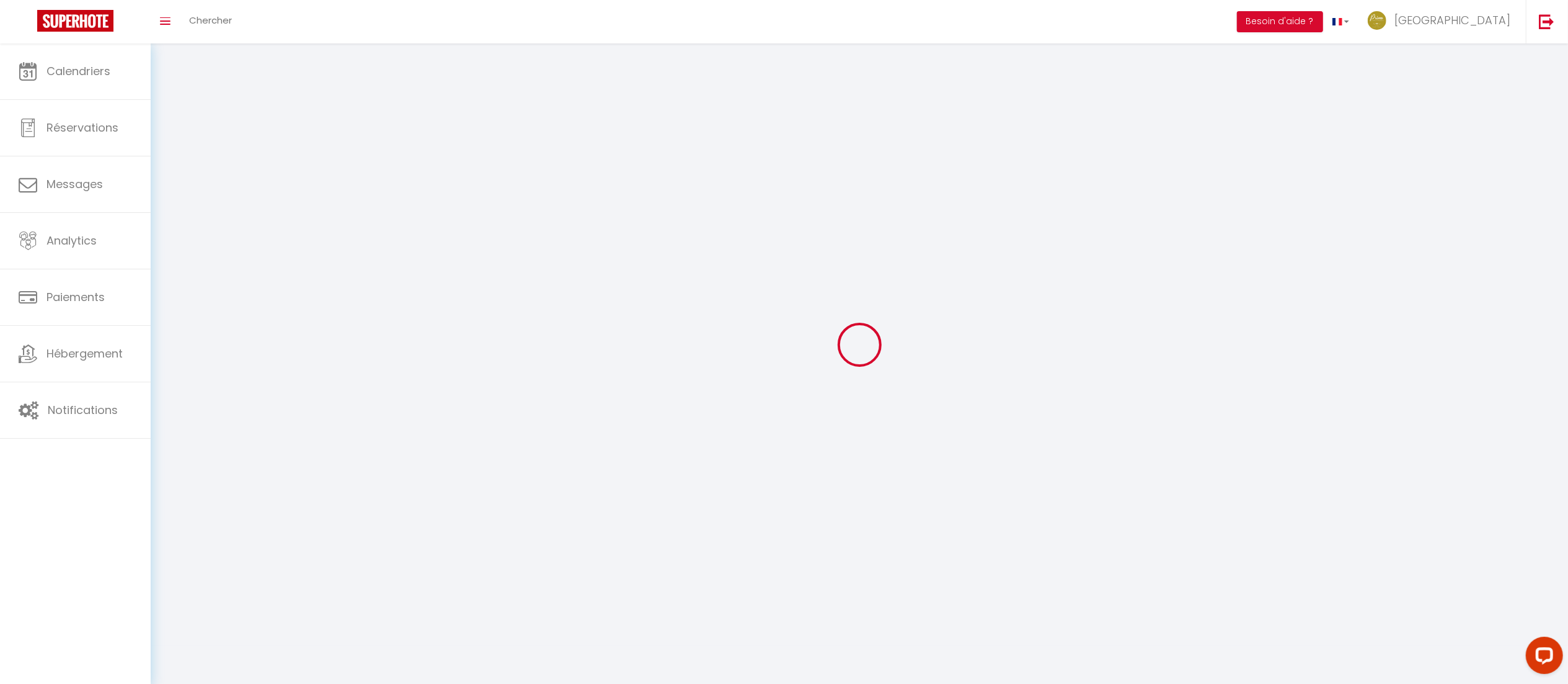
type input "[GEOGRAPHIC_DATA]"
type input "WszSs08I5f1fsyYv1ISlaLQRa"
type input "Wg4rePYoPezD2kX1feT7YTIAG"
type input "[URL][DOMAIN_NAME]"
select select "28"
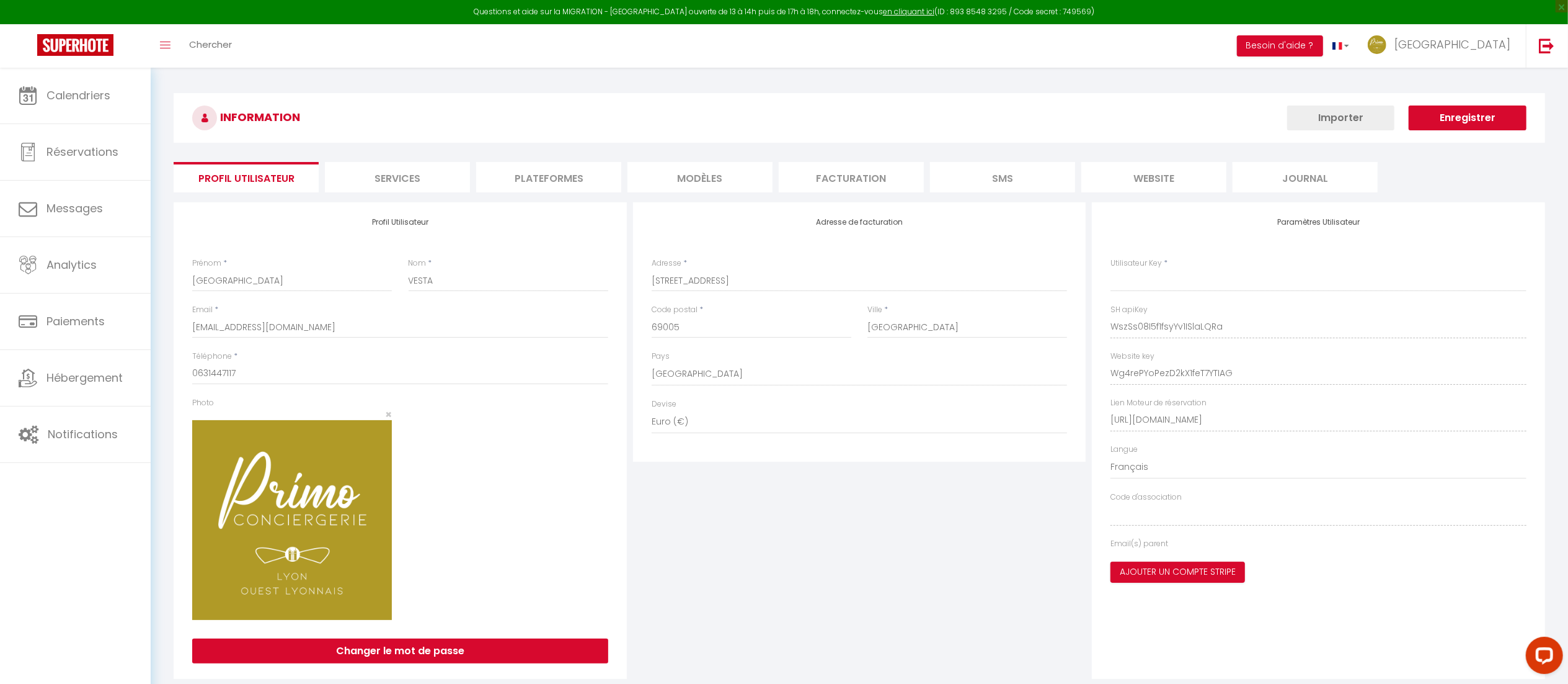
type input "WszSs08I5f1fsyYv1ISlaLQRa"
type input "Wg4rePYoPezD2kX1feT7YTIAG"
type input "[URL][DOMAIN_NAME]"
select select "fr"
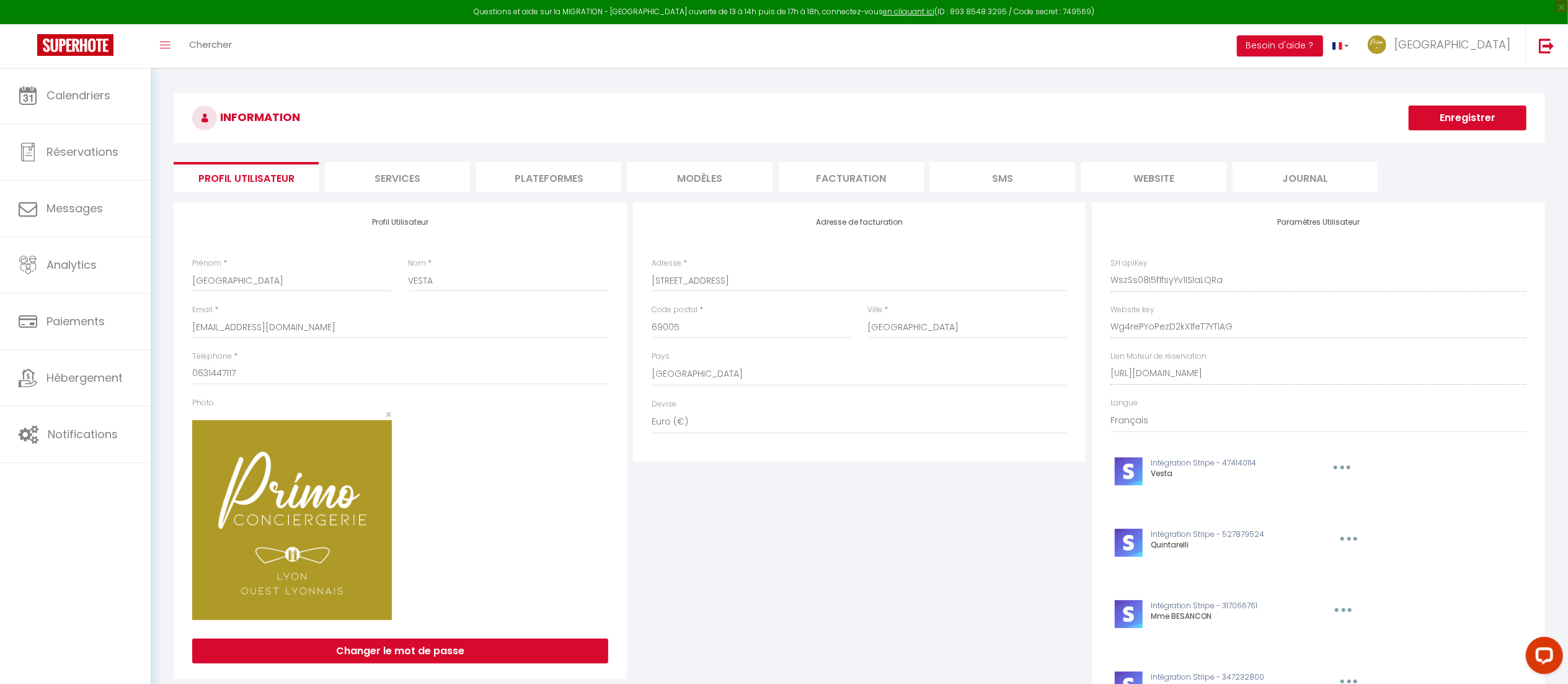
click at [566, 181] on li "Plateformes" at bounding box center [548, 177] width 145 height 30
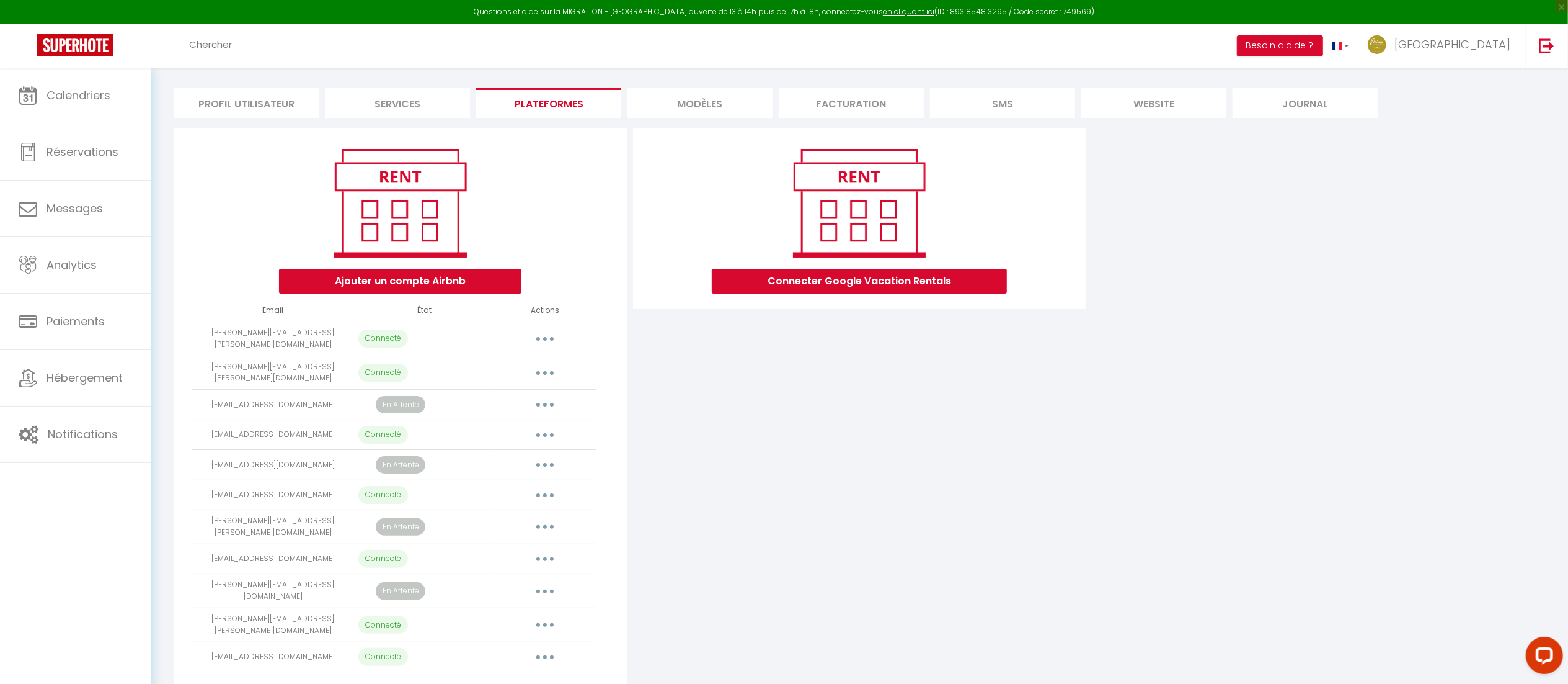
scroll to position [105, 0]
